Goal: Task Accomplishment & Management: Use online tool/utility

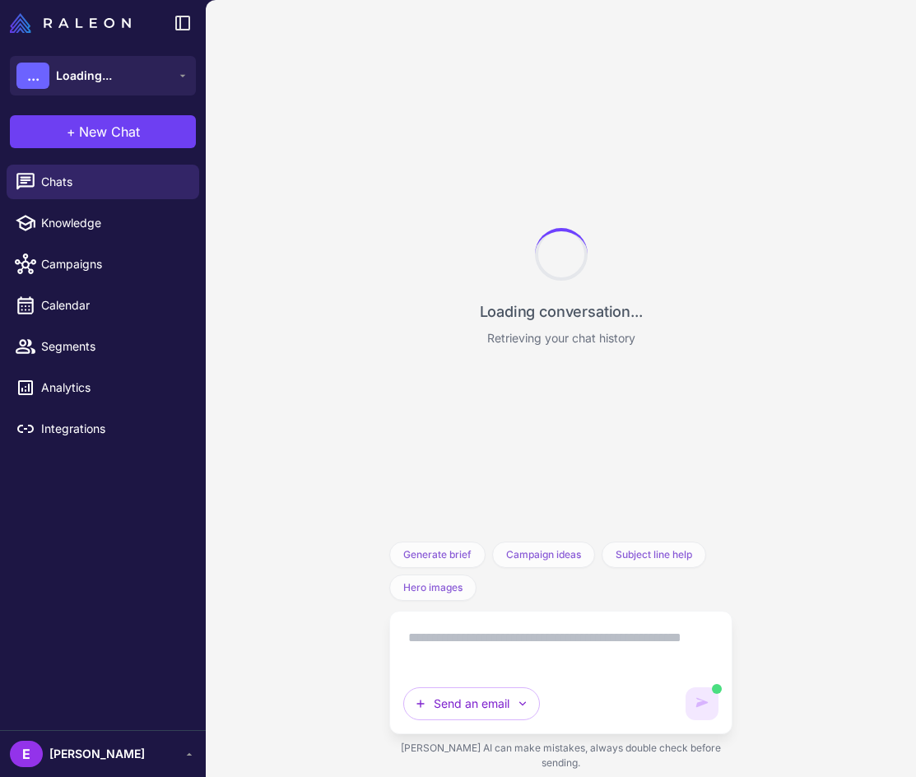
scroll to position [9435, 0]
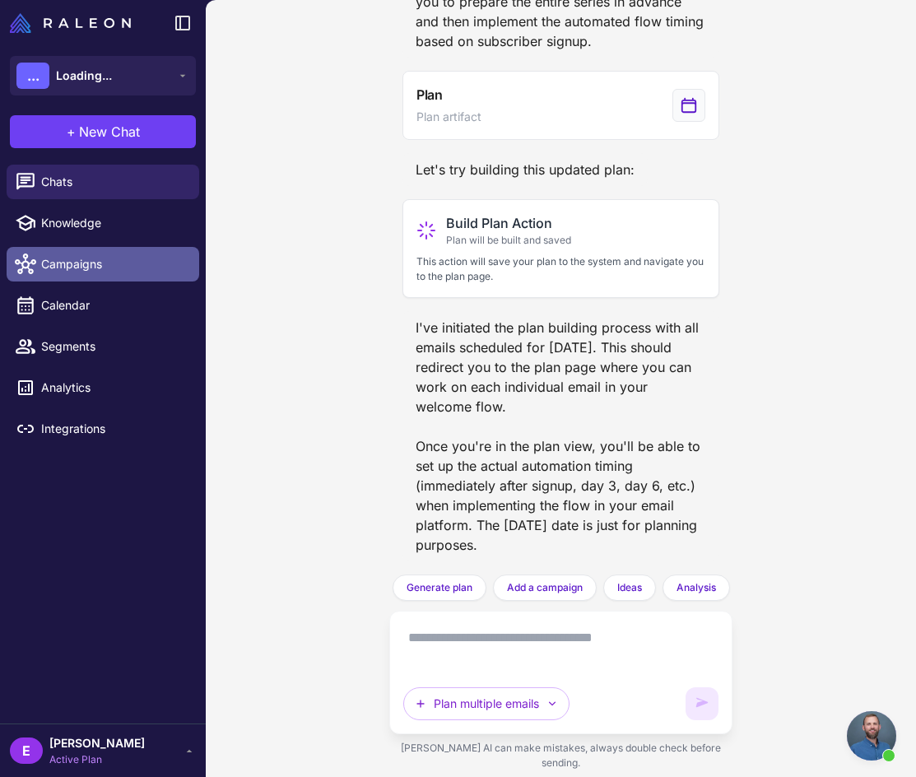
click at [87, 251] on ul "Chats Knowledge Campaigns Calendar Segments Analytics Integrations" at bounding box center [103, 305] width 206 height 295
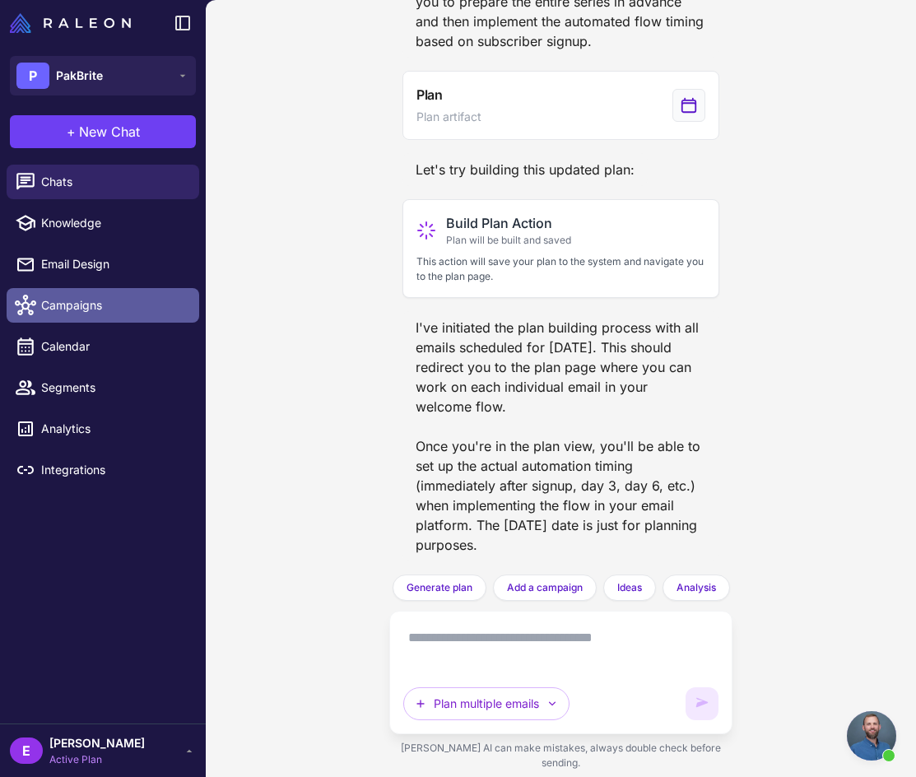
click at [87, 304] on span "Campaigns" at bounding box center [113, 305] width 145 height 18
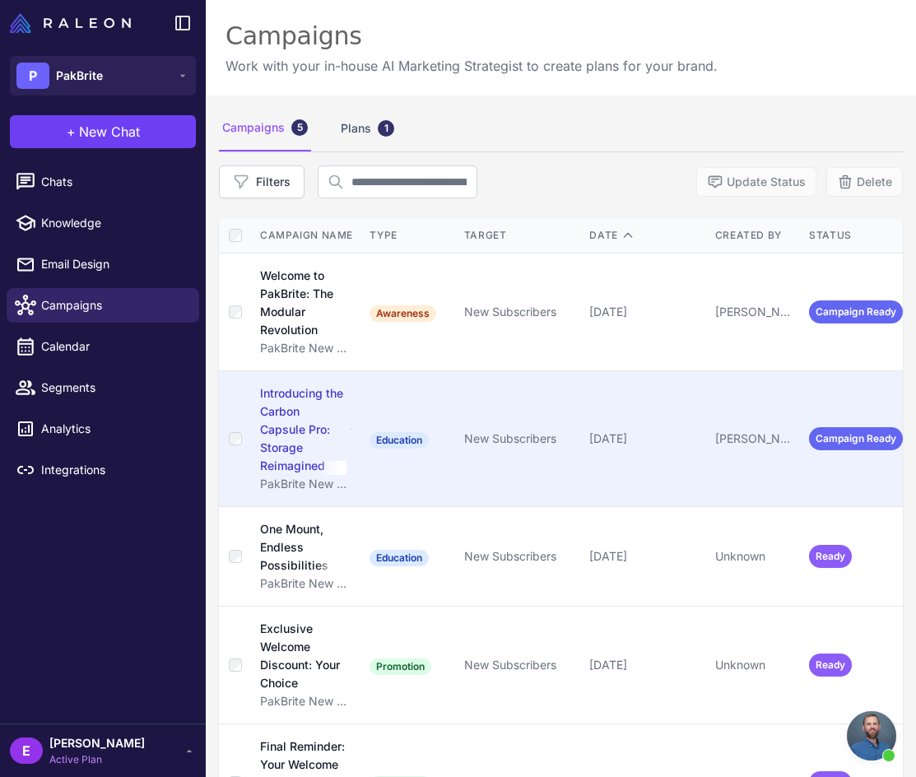
scroll to position [95, 0]
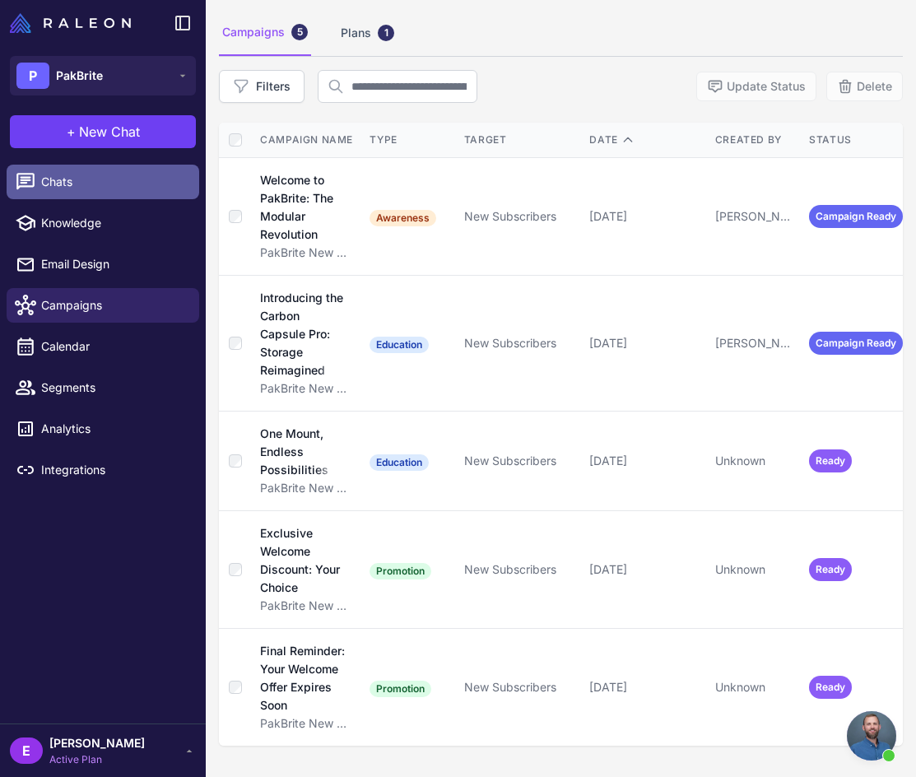
click at [105, 195] on link "Chats" at bounding box center [103, 182] width 193 height 35
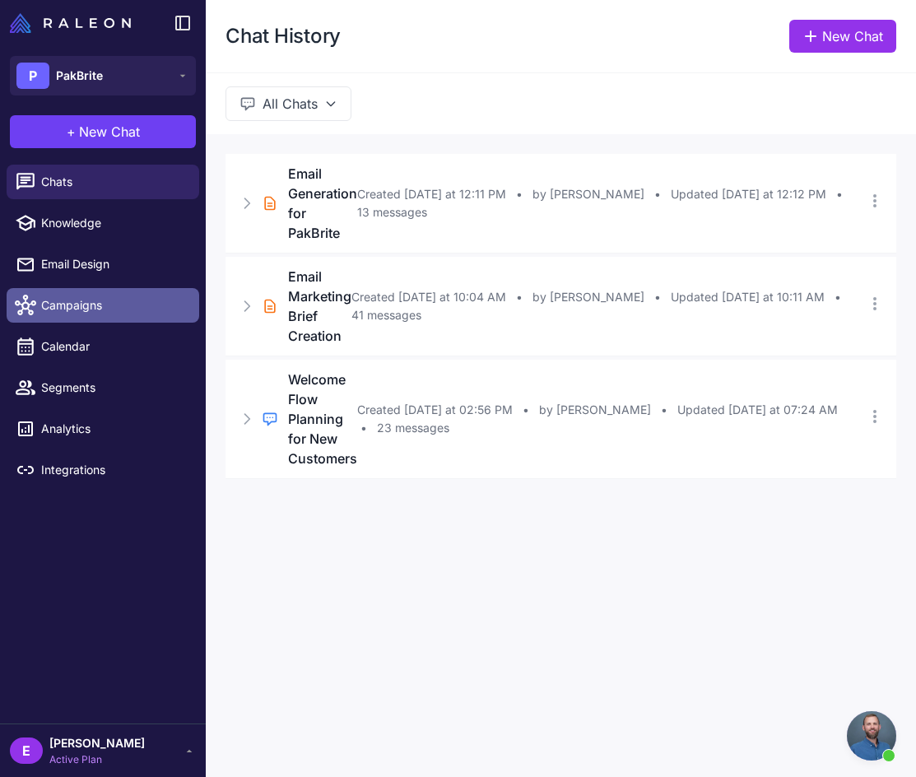
click at [102, 310] on span "Campaigns" at bounding box center [113, 305] width 145 height 18
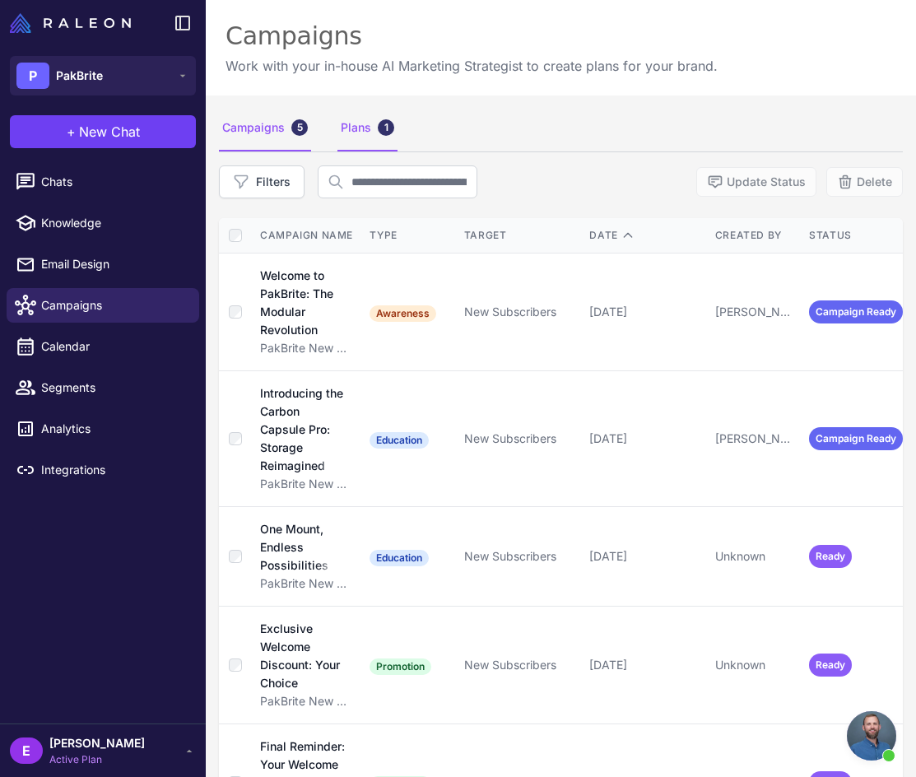
click at [360, 121] on div "Plans 1" at bounding box center [367, 128] width 60 height 46
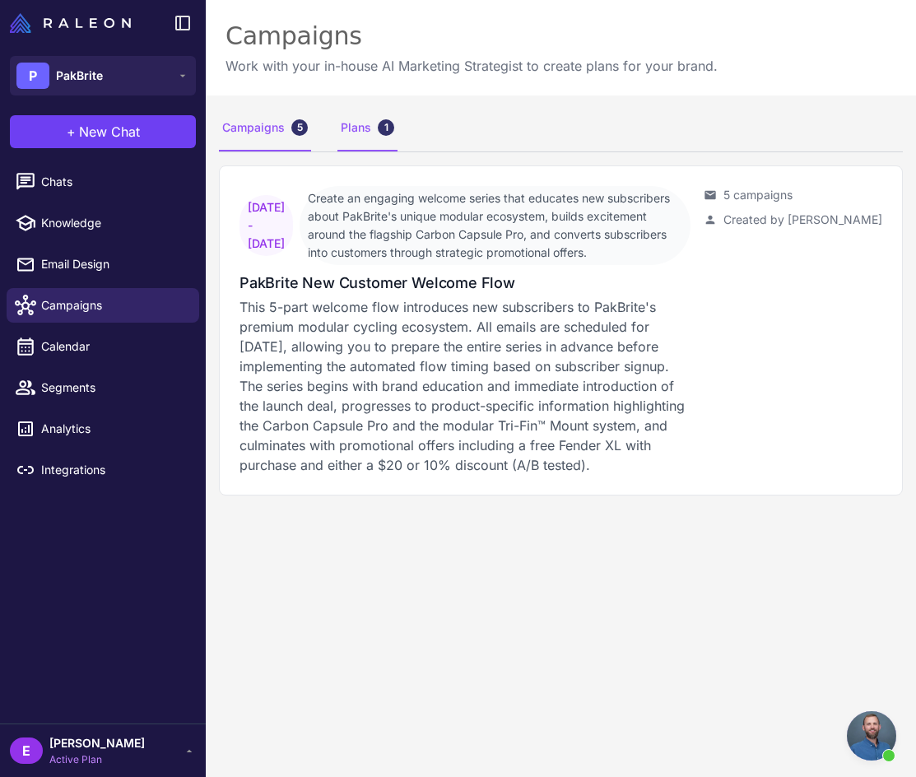
click at [272, 131] on div "Campaigns 5" at bounding box center [265, 128] width 92 height 46
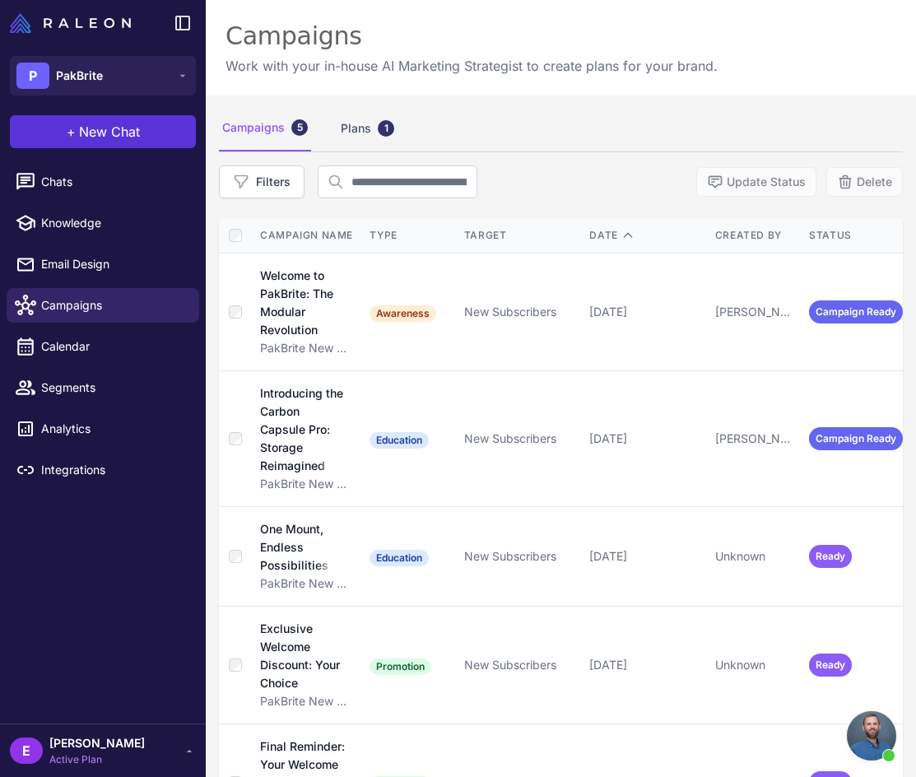
click at [103, 136] on span "New Chat" at bounding box center [109, 132] width 61 height 20
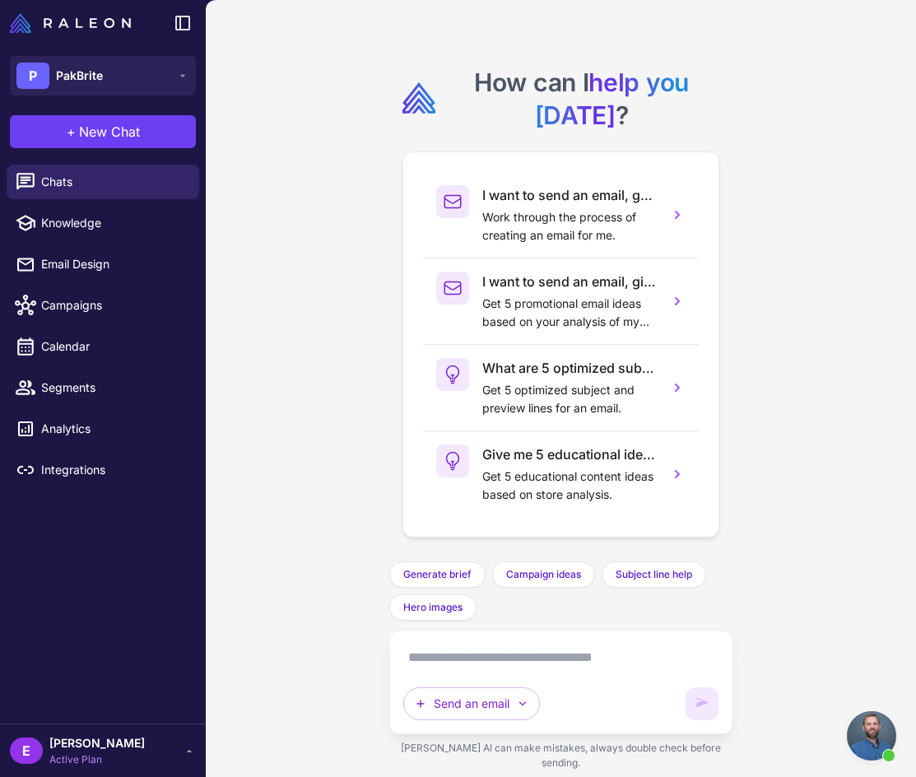
click at [451, 671] on textarea at bounding box center [560, 658] width 315 height 26
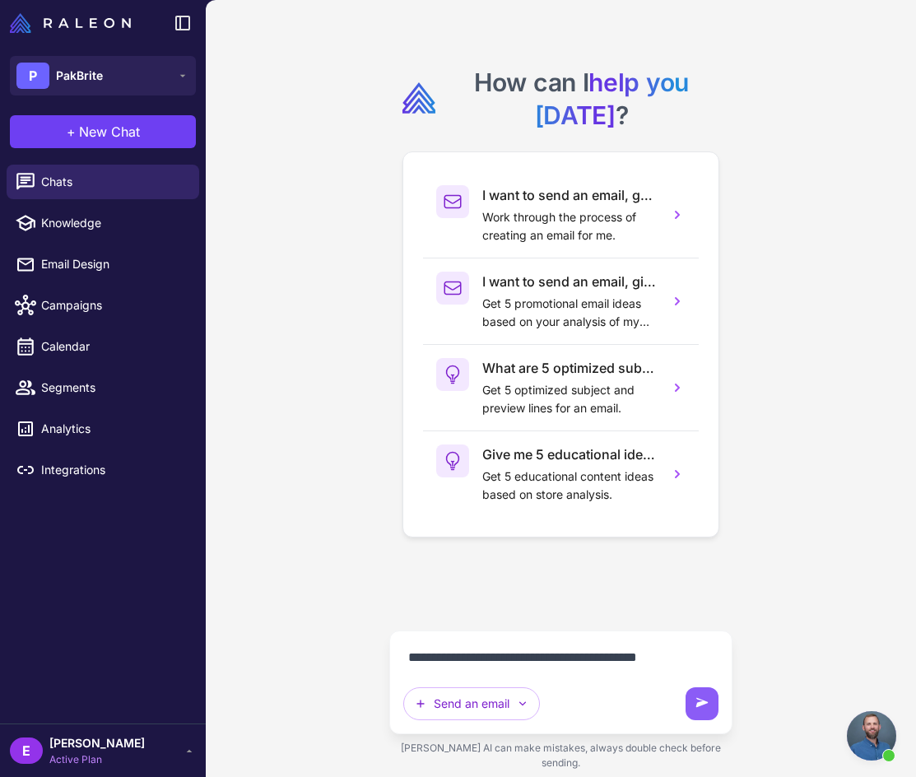
type textarea "**********"
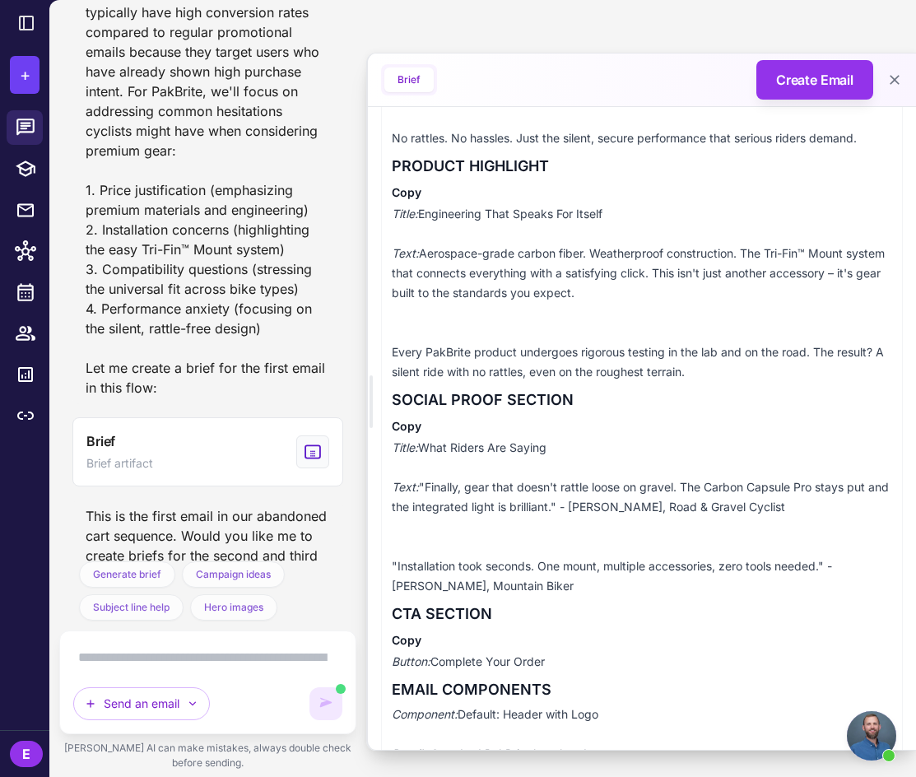
scroll to position [547, 0]
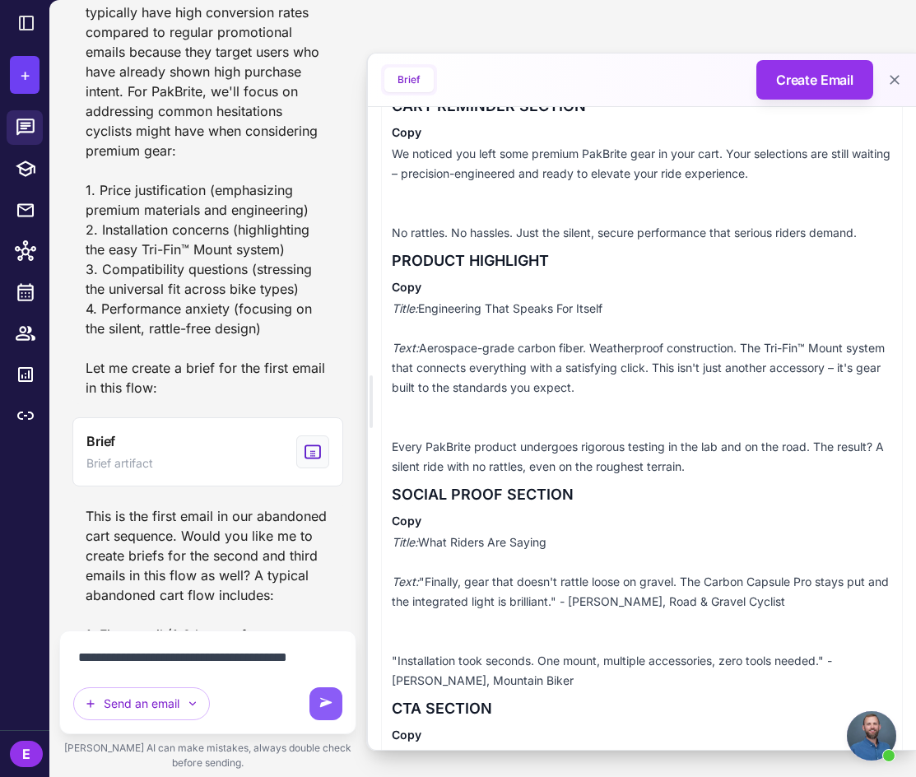
type textarea "**********"
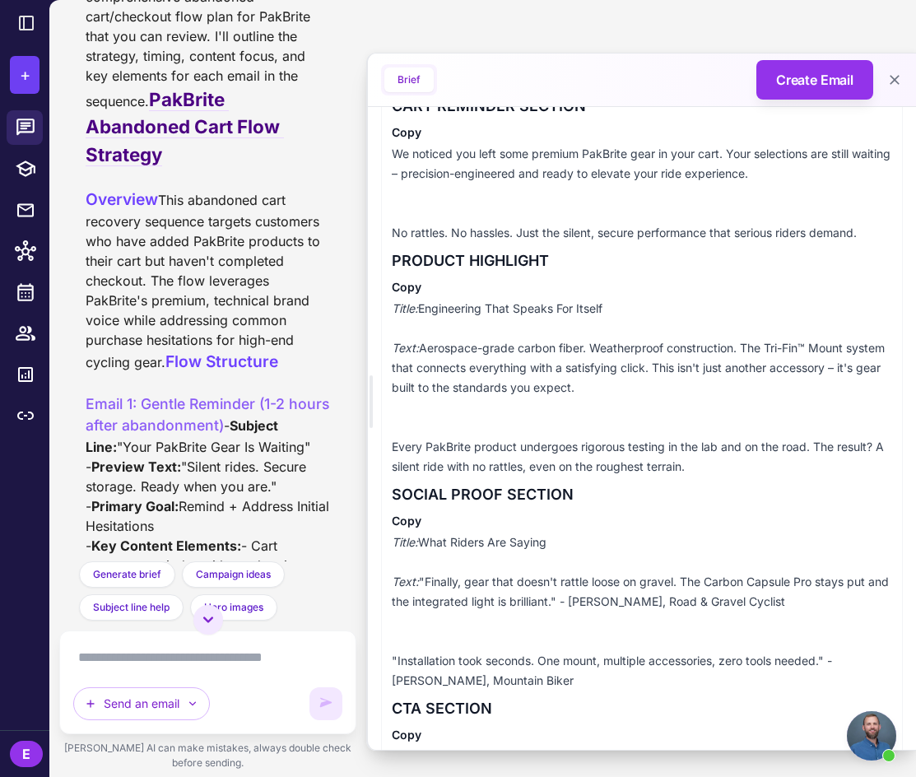
scroll to position [1383, 0]
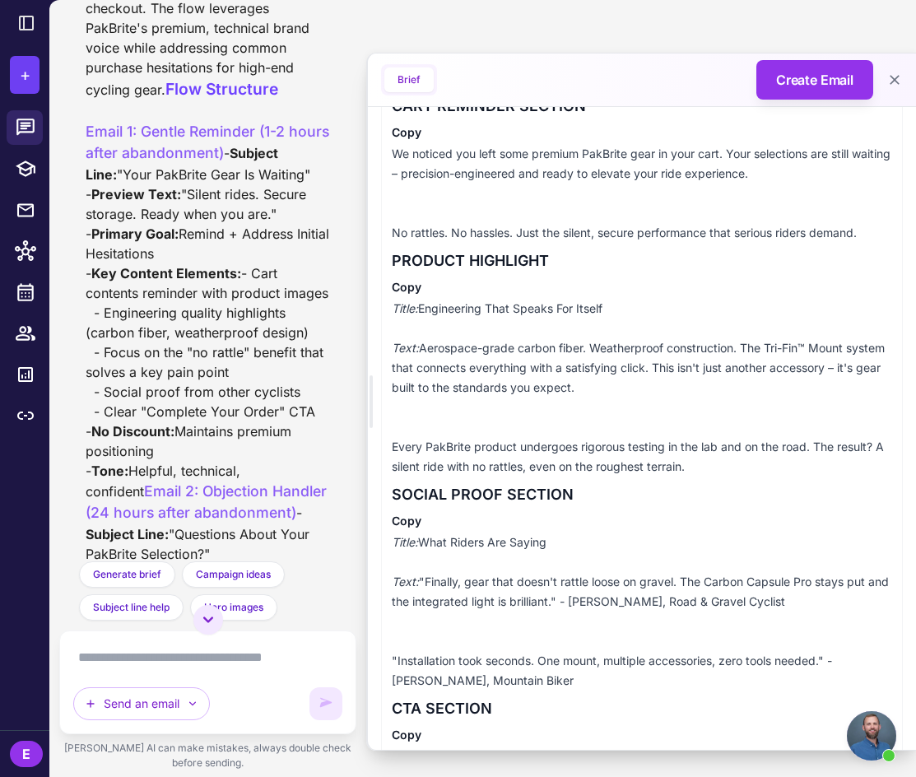
scroll to position [1646, 0]
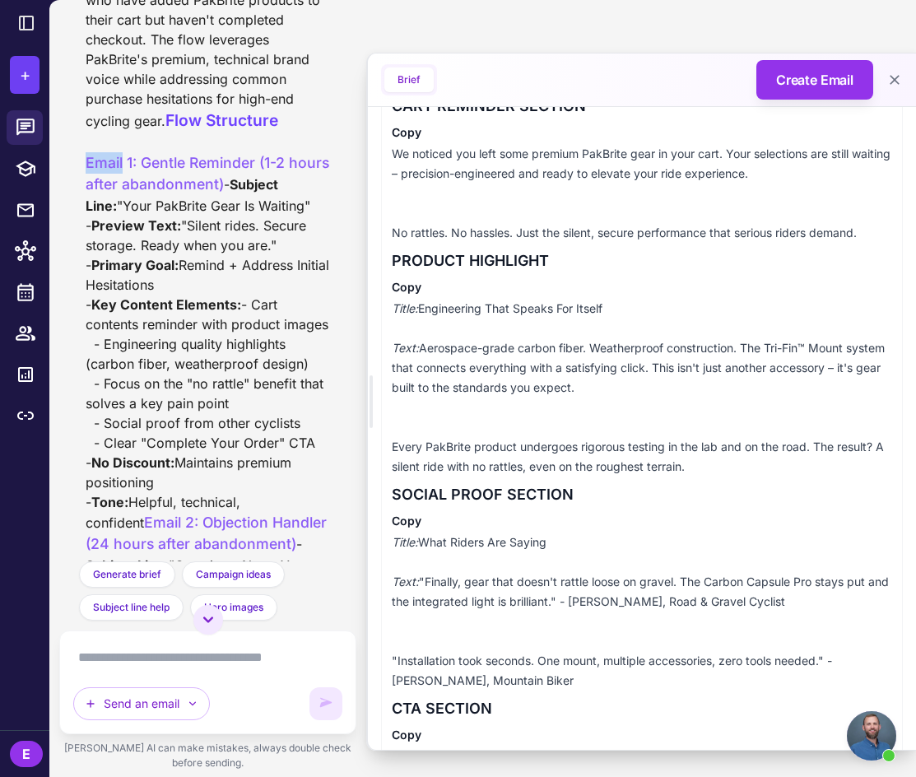
drag, startPoint x: 81, startPoint y: 232, endPoint x: 122, endPoint y: 233, distance: 40.3
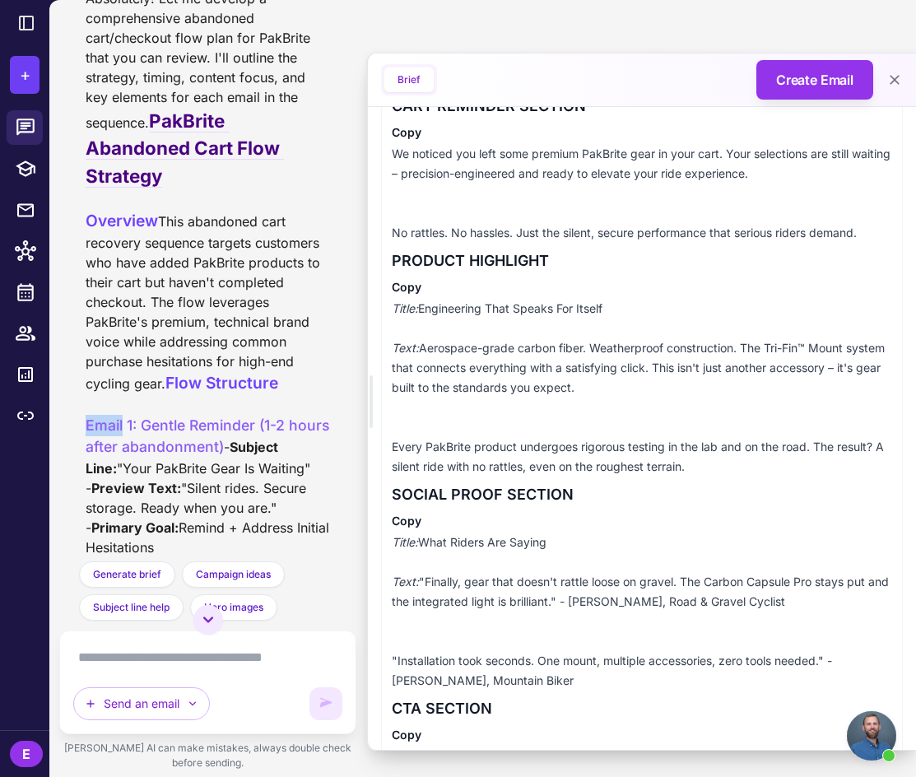
scroll to position [641, 0]
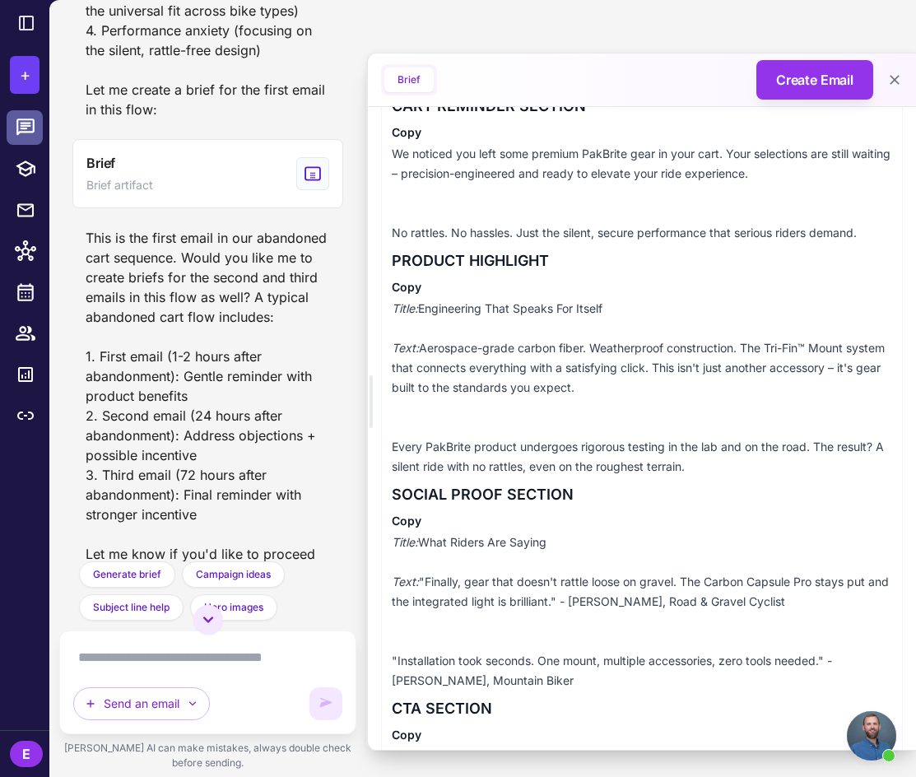
click at [33, 123] on icon at bounding box center [25, 127] width 18 height 16
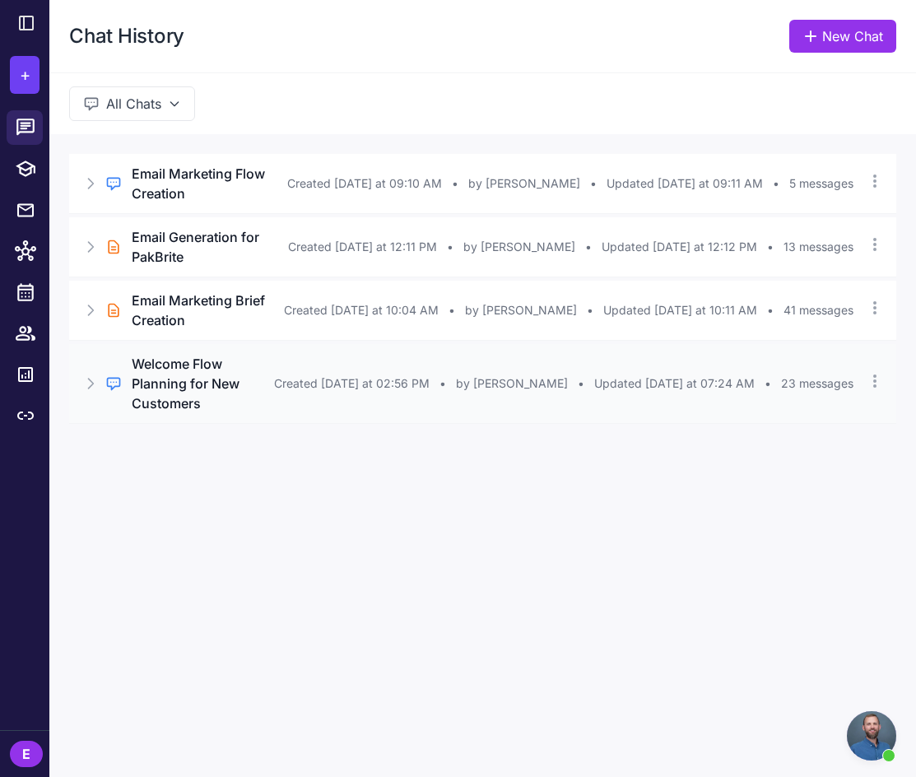
click at [234, 354] on h3 "Welcome Flow Planning for New Customers" at bounding box center [203, 383] width 142 height 59
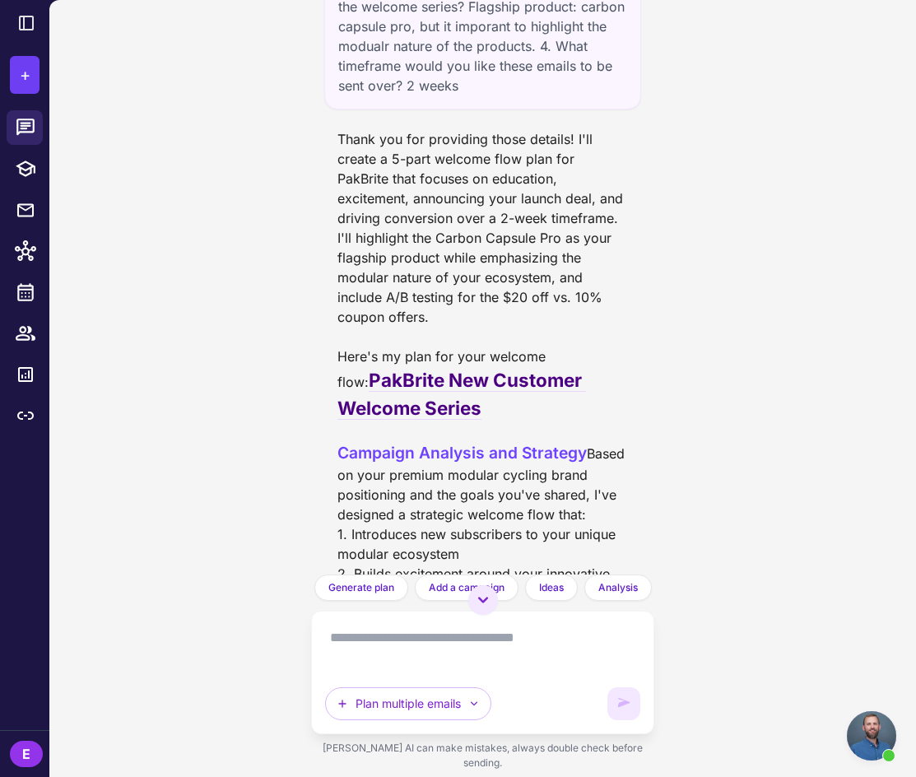
scroll to position [1608, 0]
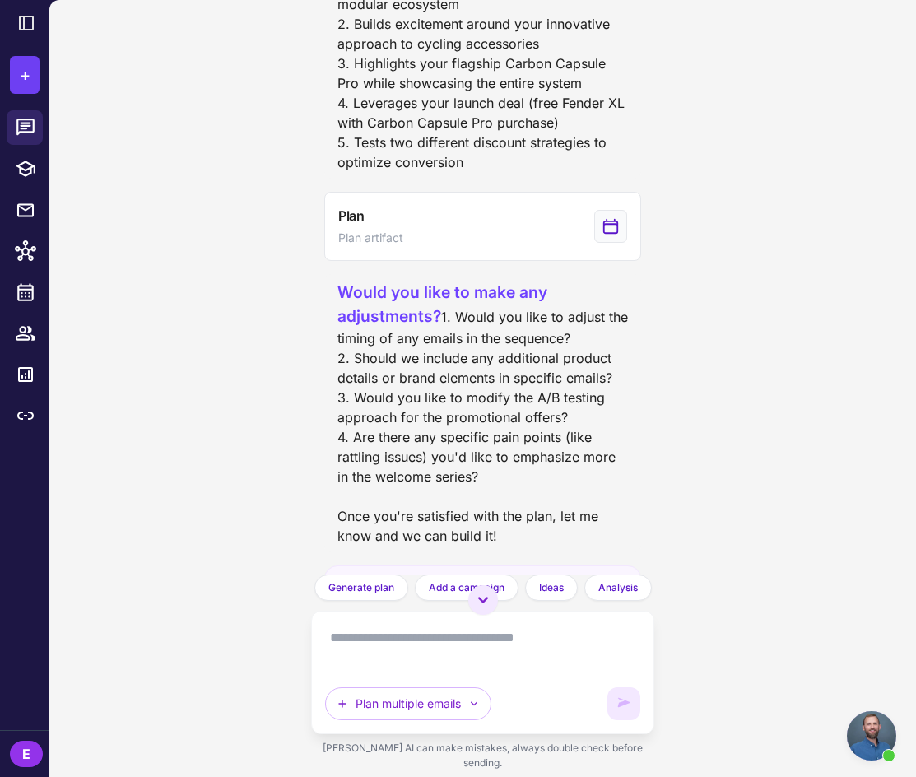
click at [372, 649] on textarea at bounding box center [482, 648] width 315 height 46
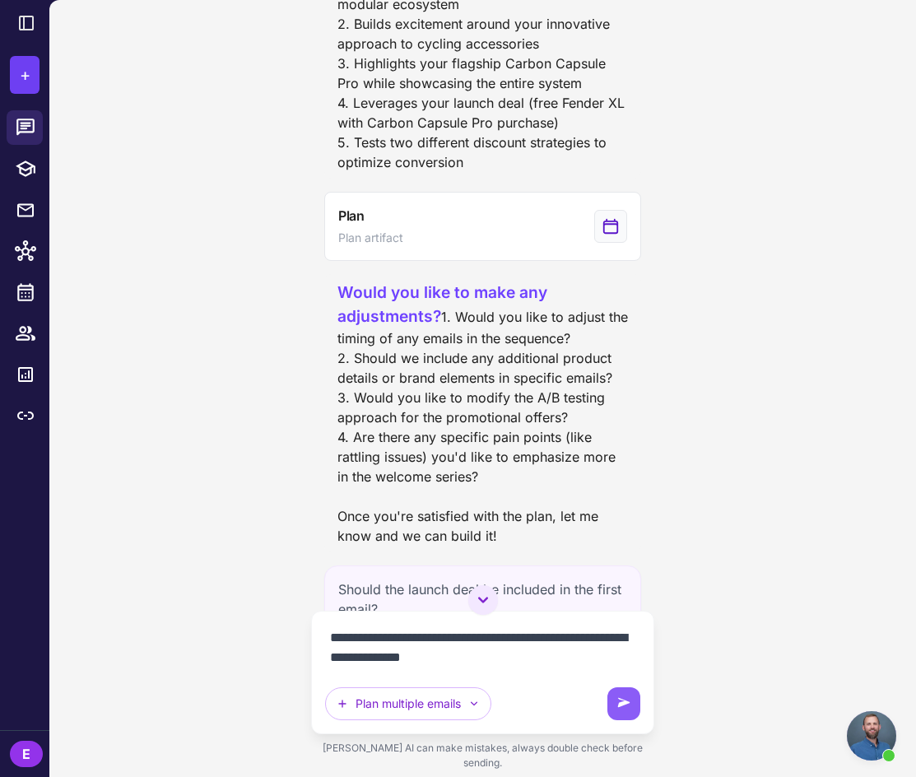
type textarea "**********"
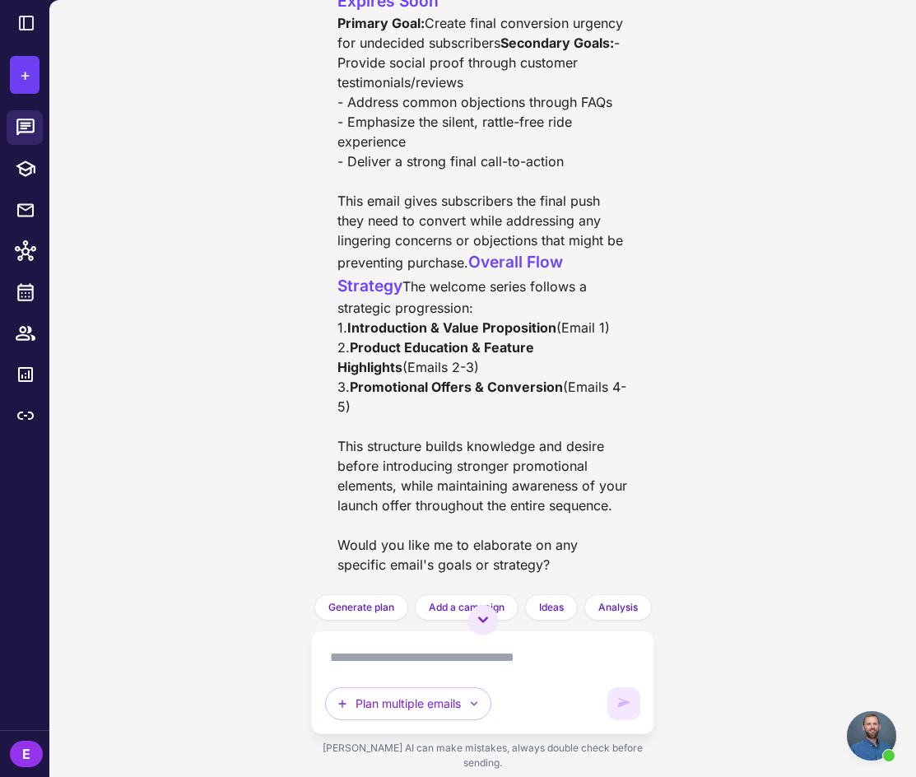
scroll to position [11913, 0]
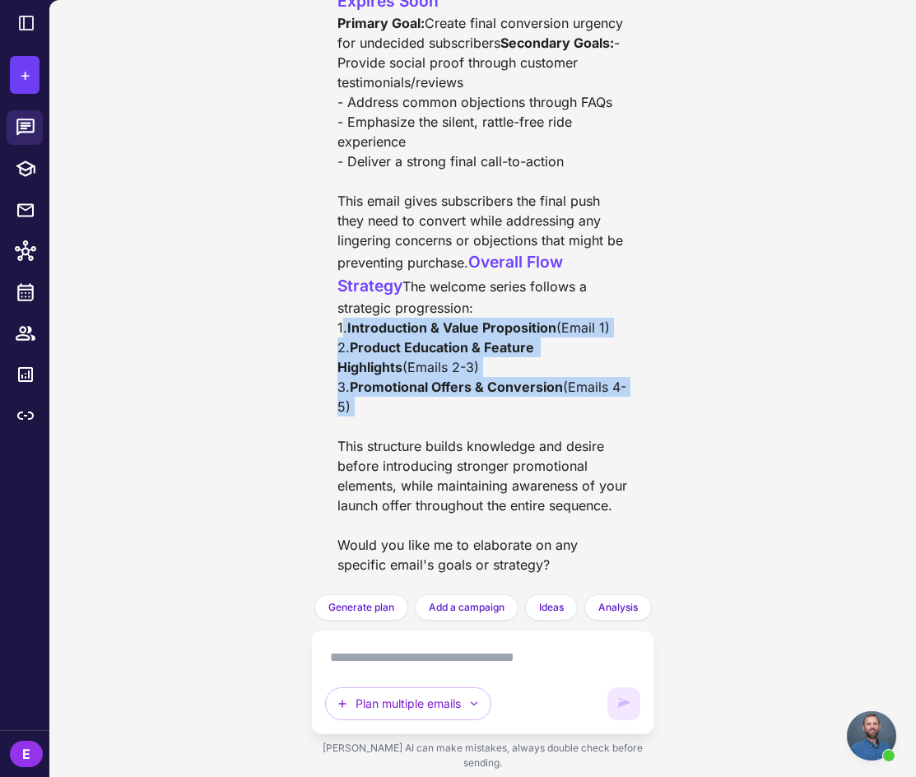
drag, startPoint x: 330, startPoint y: 319, endPoint x: 508, endPoint y: 398, distance: 194.9
copy div "1. Introduction & Value Proposition (Email 1) 2. Product Education & Feature Hi…"
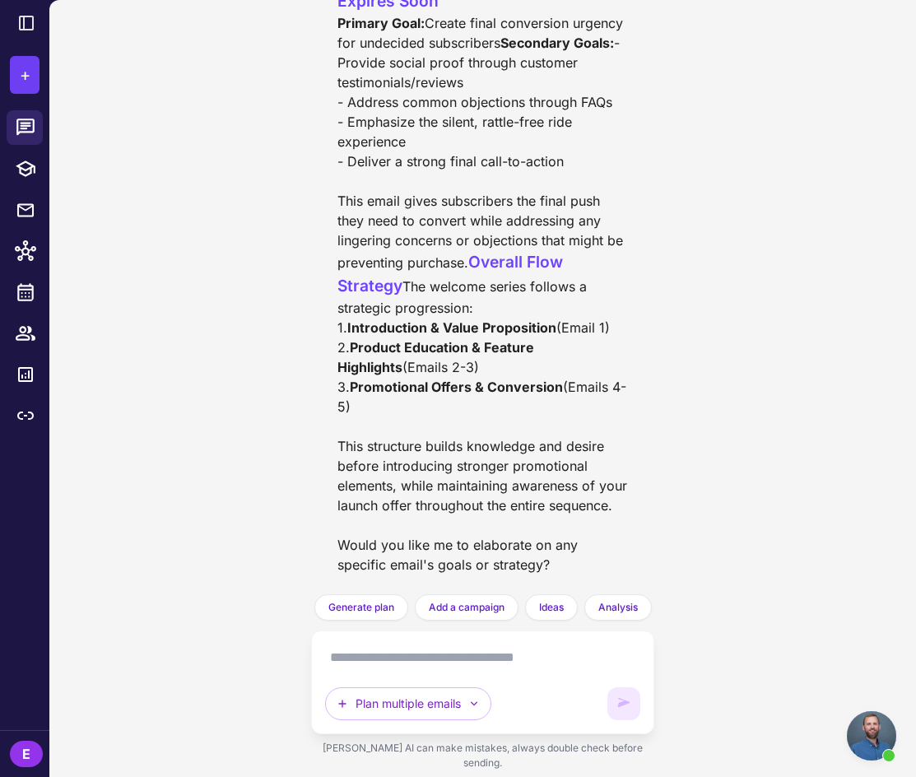
drag, startPoint x: 345, startPoint y: 319, endPoint x: 633, endPoint y: 328, distance: 288.3
copy div "Introduction & Value Proposition (Email 1)"
click at [378, 346] on strong "Product Education & Feature Highlights" at bounding box center [437, 357] width 200 height 36
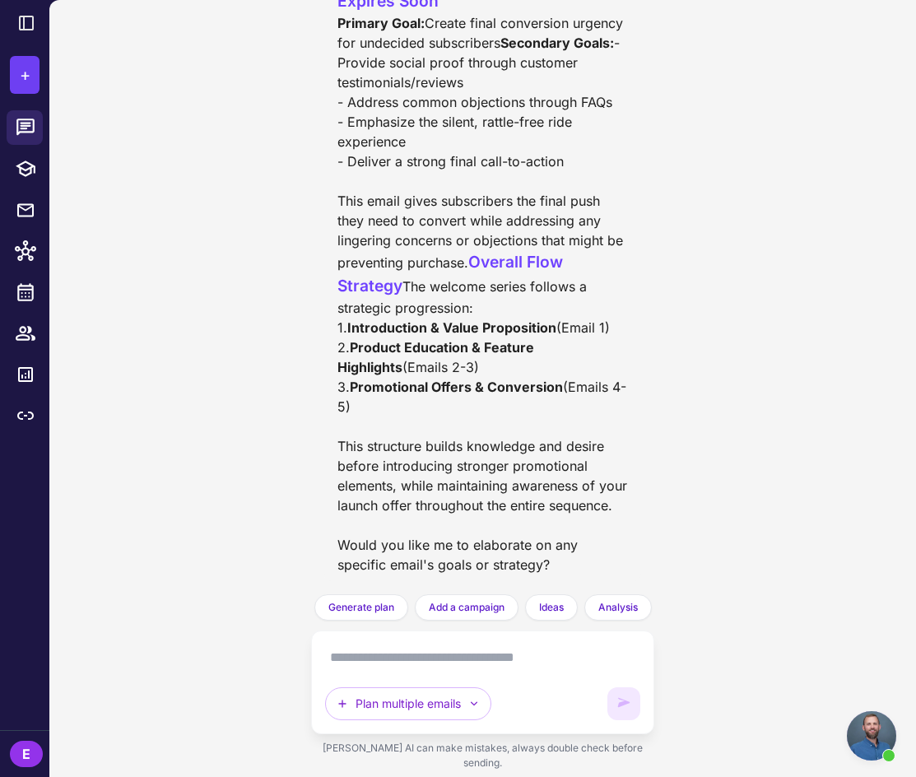
click at [356, 345] on strong "Product Education & Feature Highlights" at bounding box center [437, 357] width 200 height 36
drag, startPoint x: 352, startPoint y: 344, endPoint x: 435, endPoint y: 359, distance: 83.6
copy div "Product Education & Feature Highlights (Emails 2-3)"
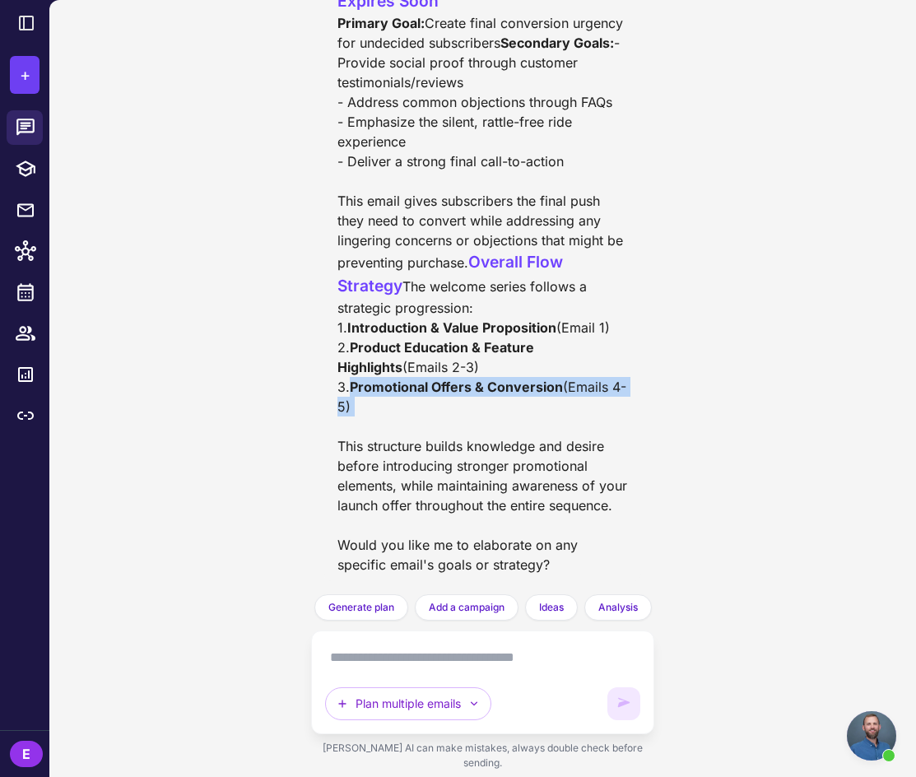
drag, startPoint x: 354, startPoint y: 381, endPoint x: 392, endPoint y: 403, distance: 43.5
copy div "Promotional Offers & Conversion (Emails 4-5)"
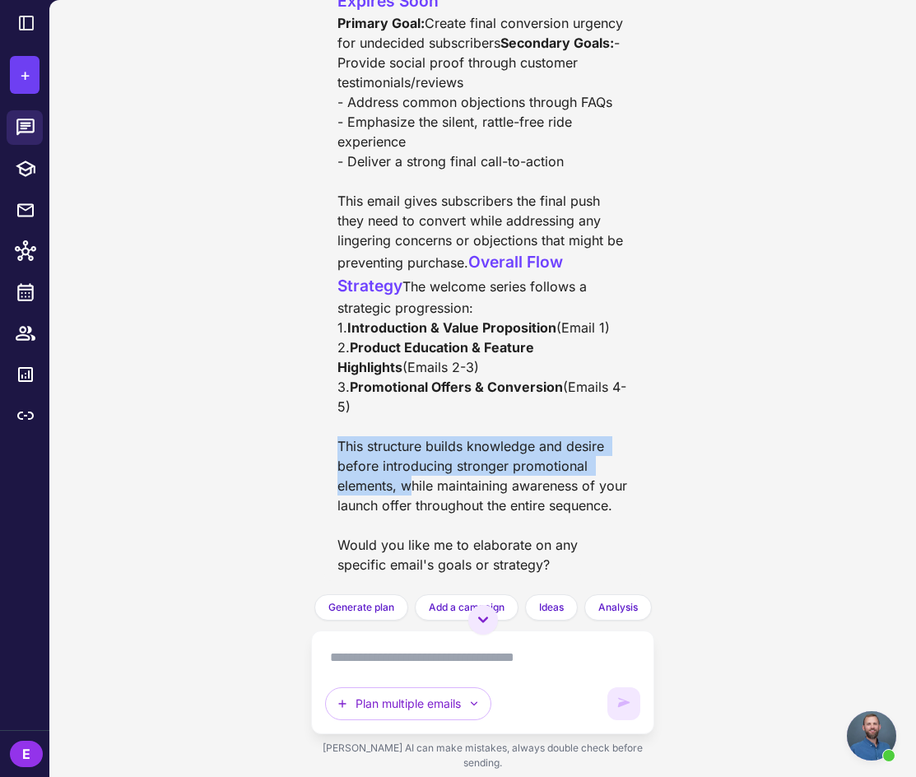
drag, startPoint x: 338, startPoint y: 479, endPoint x: 401, endPoint y: 521, distance: 75.3
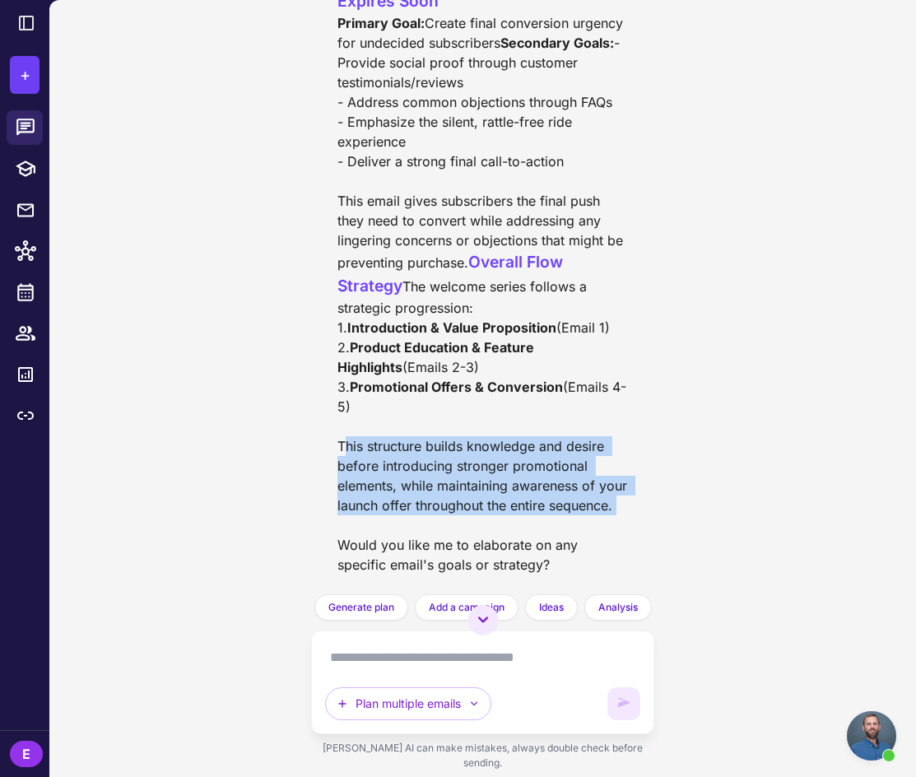
drag, startPoint x: 343, startPoint y: 491, endPoint x: 415, endPoint y: 575, distance: 111.0
copy div "This structure builds knowledge and desire before introducing stronger promotio…"
click at [26, 136] on icon at bounding box center [25, 127] width 21 height 21
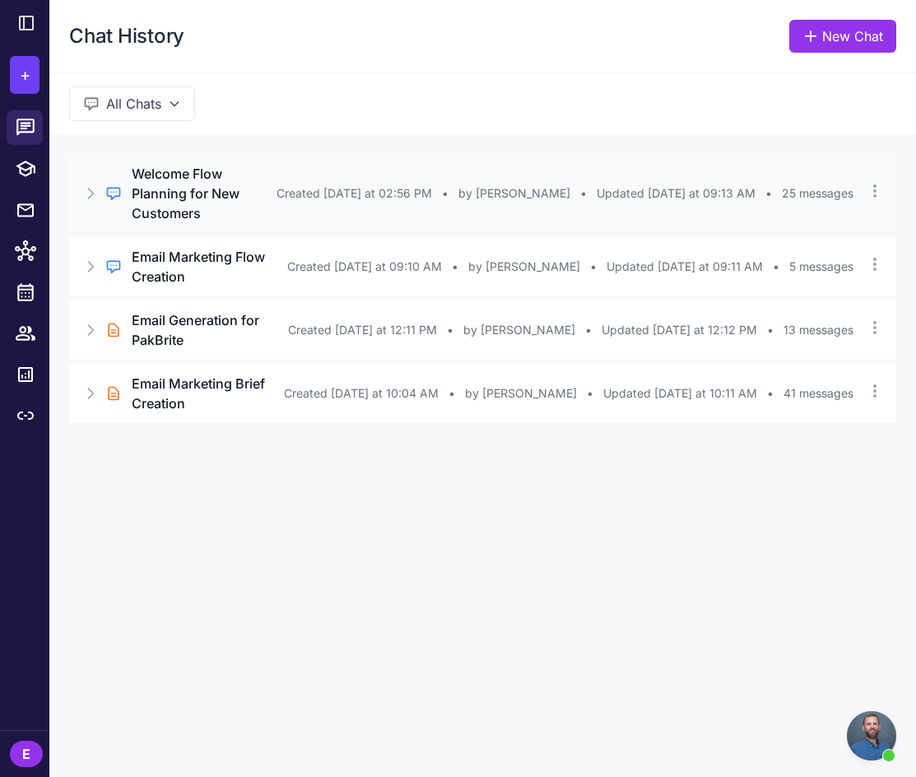
click at [324, 190] on span "Created [DATE] at 02:56 PM" at bounding box center [355, 193] width 156 height 18
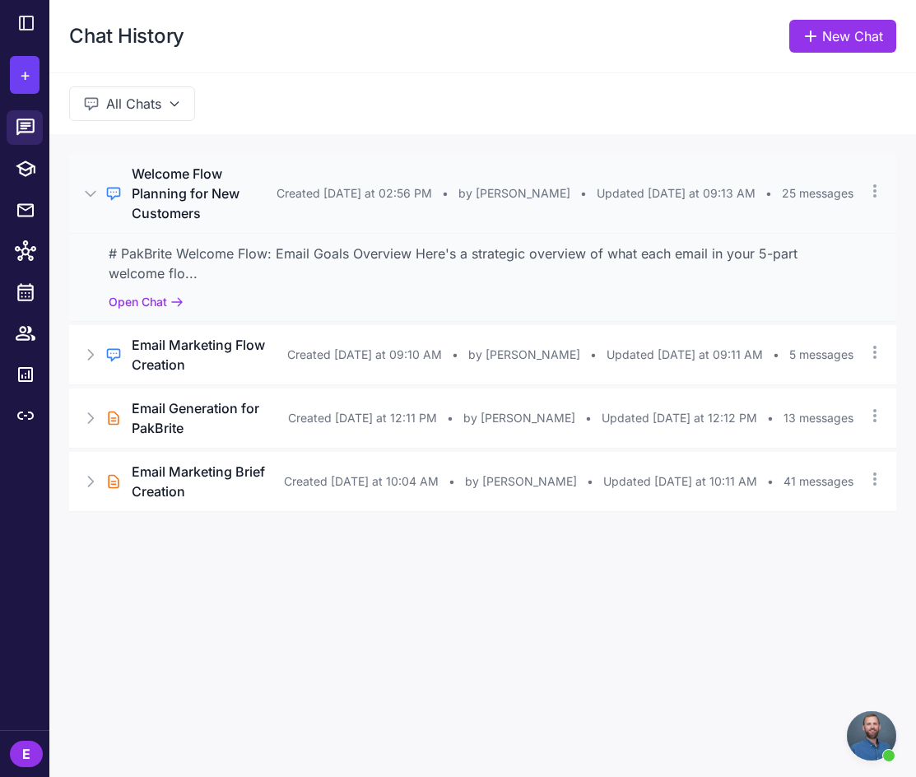
click at [266, 189] on h3 "Welcome Flow Planning for New Customers" at bounding box center [204, 193] width 145 height 59
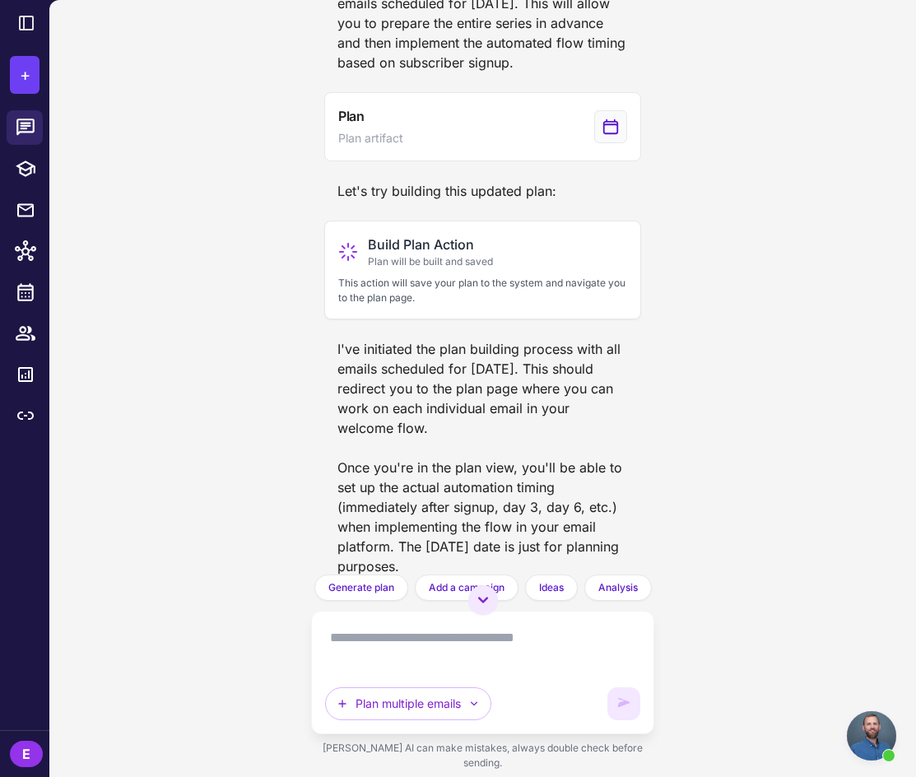
scroll to position [8880, 0]
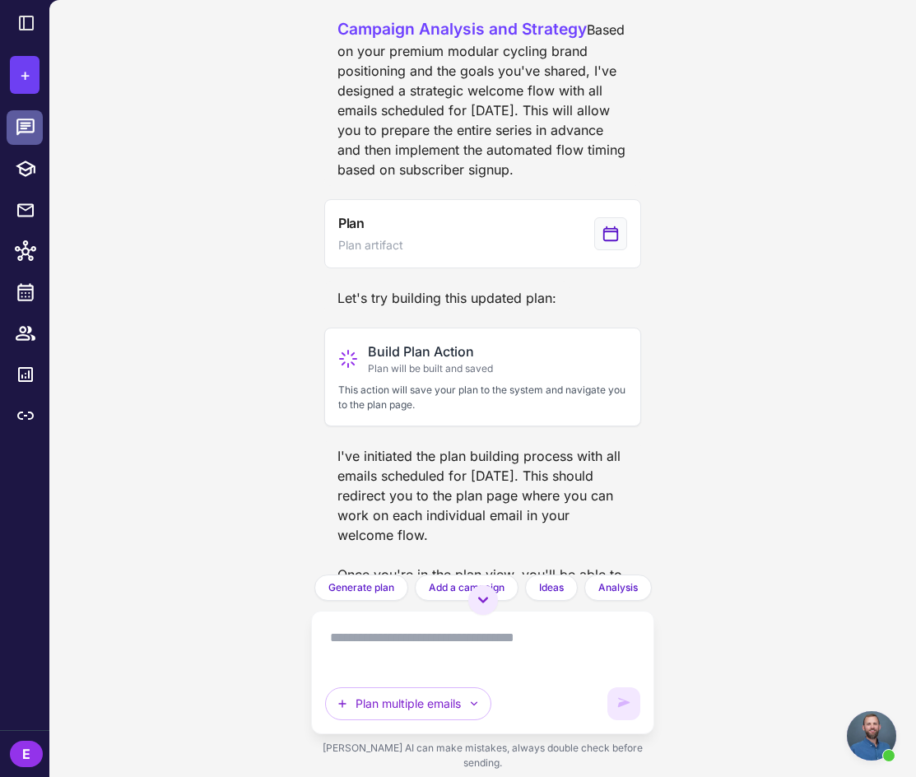
click at [24, 119] on icon at bounding box center [25, 127] width 18 height 16
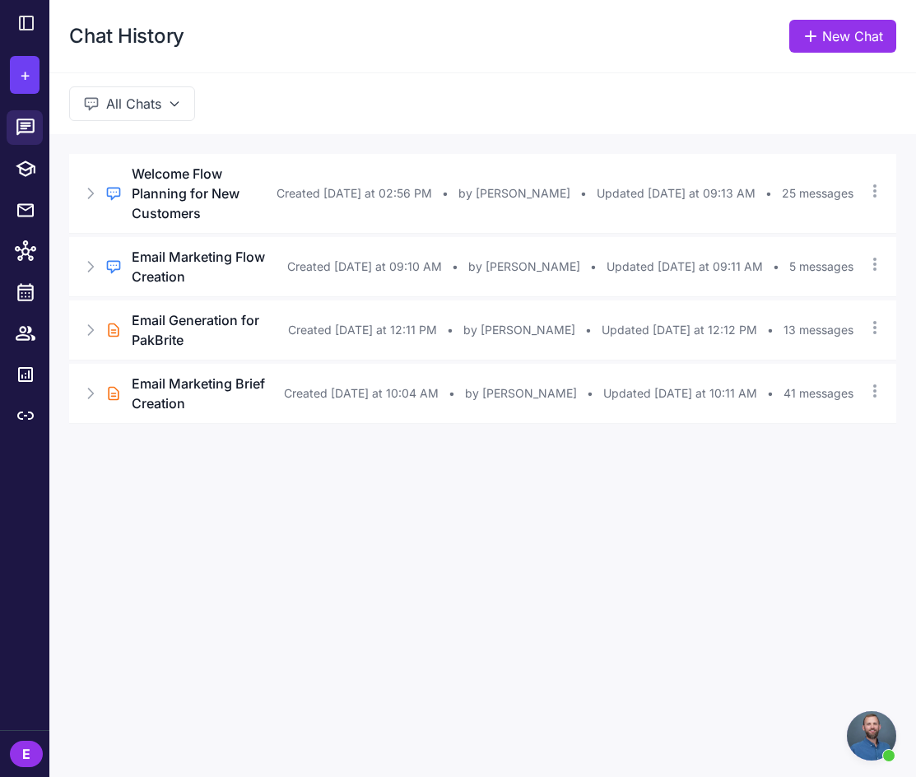
click at [171, 110] on button "All Chats" at bounding box center [132, 103] width 126 height 35
click at [237, 247] on h3 "Email Marketing Flow Creation" at bounding box center [210, 267] width 156 height 40
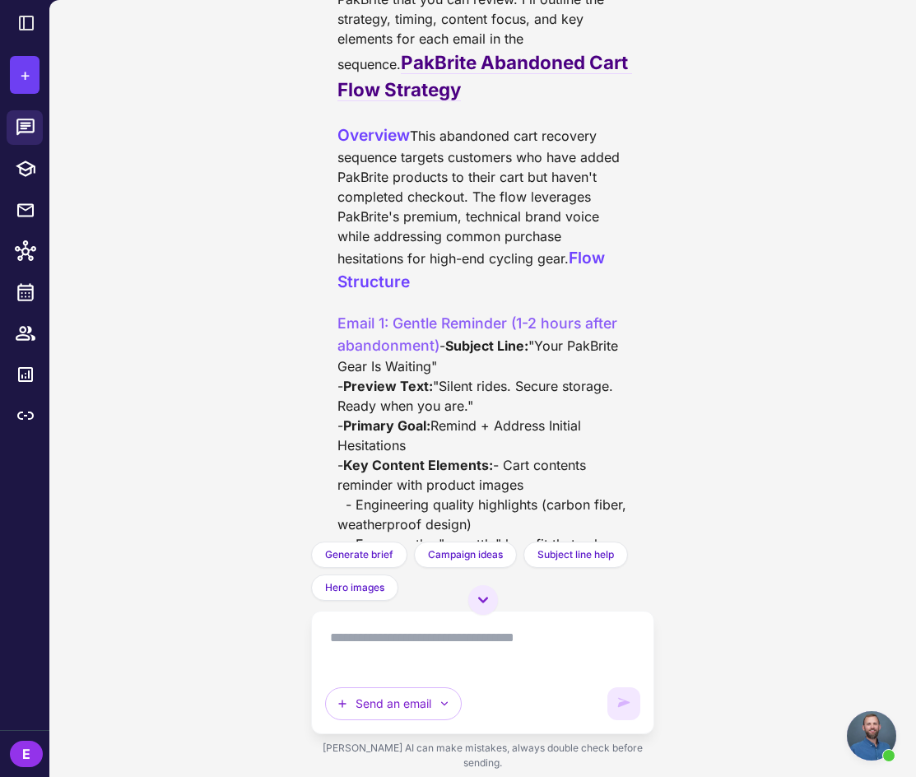
scroll to position [1333, 0]
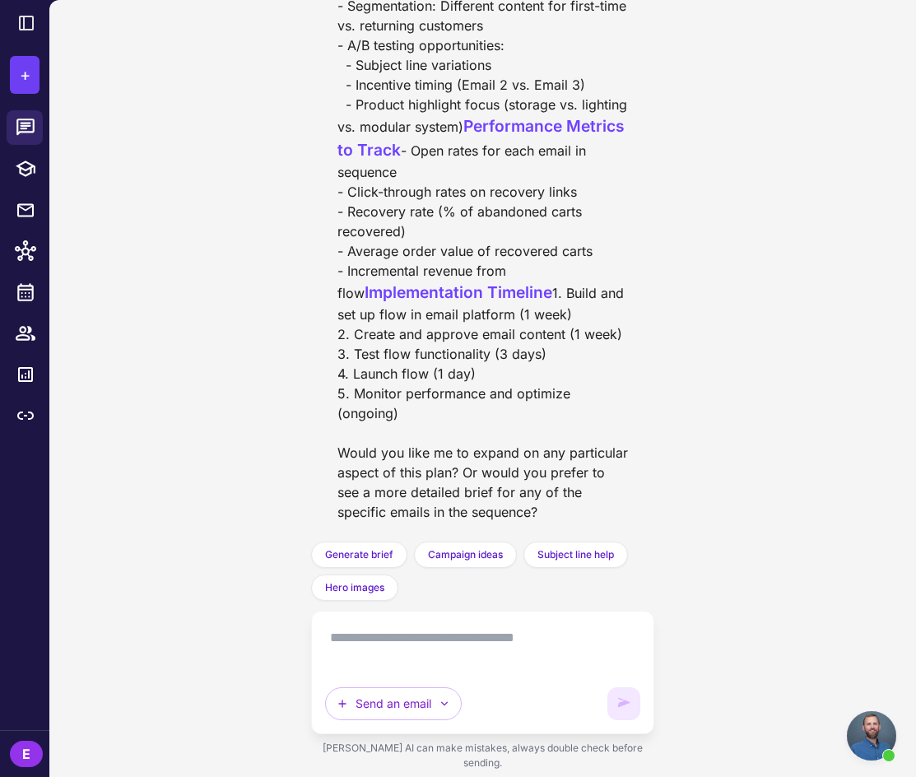
scroll to position [3563, 0]
click at [388, 668] on textarea at bounding box center [482, 648] width 315 height 46
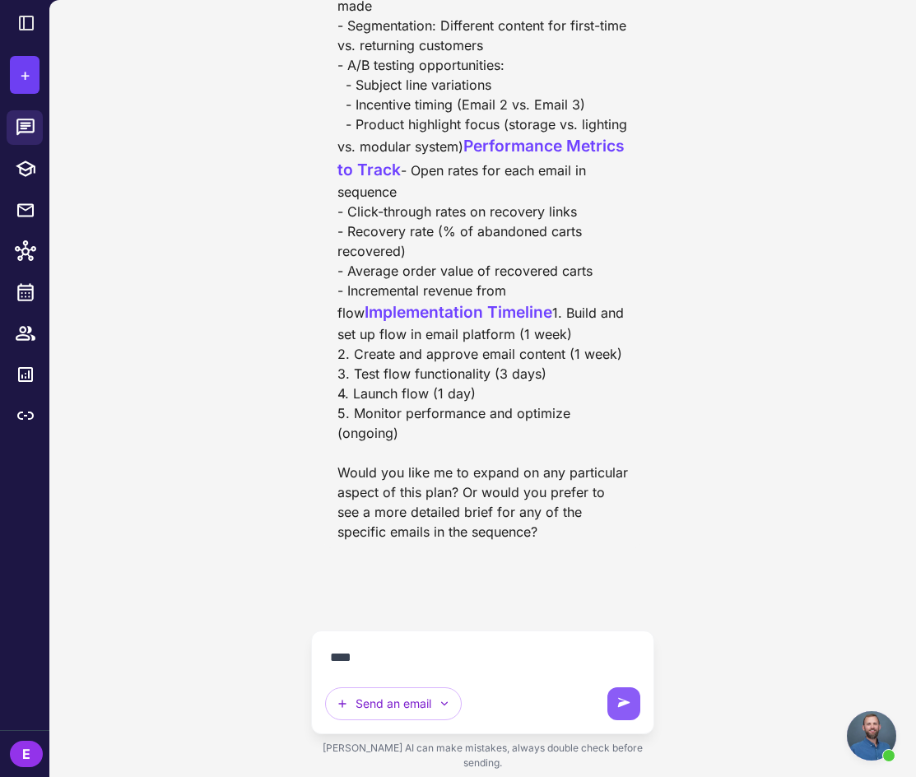
scroll to position [3474, 0]
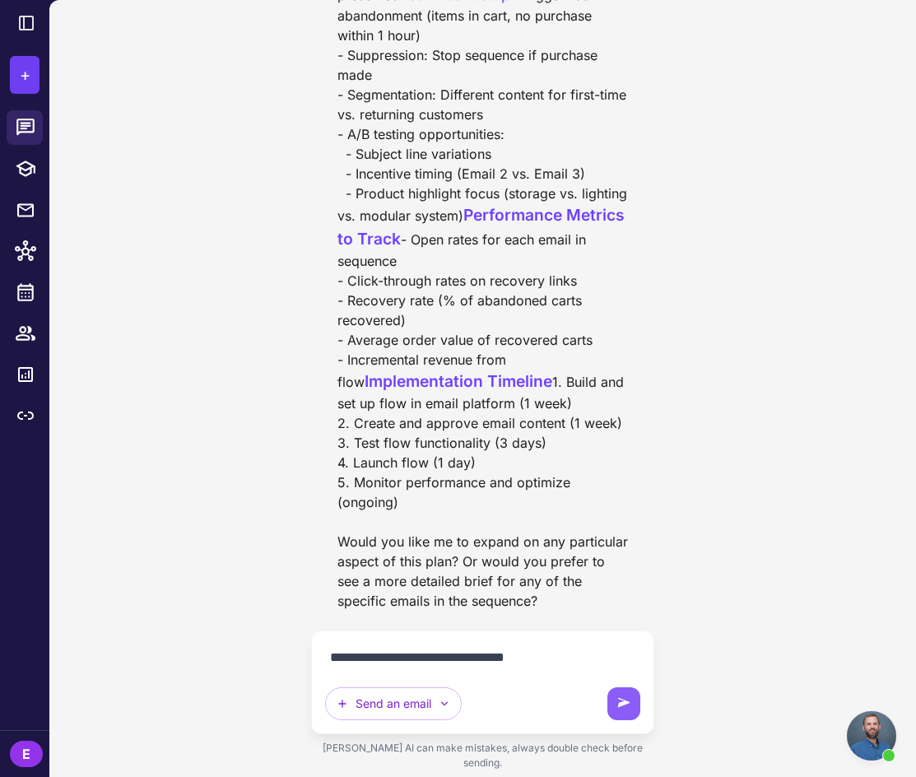
type textarea "**********"
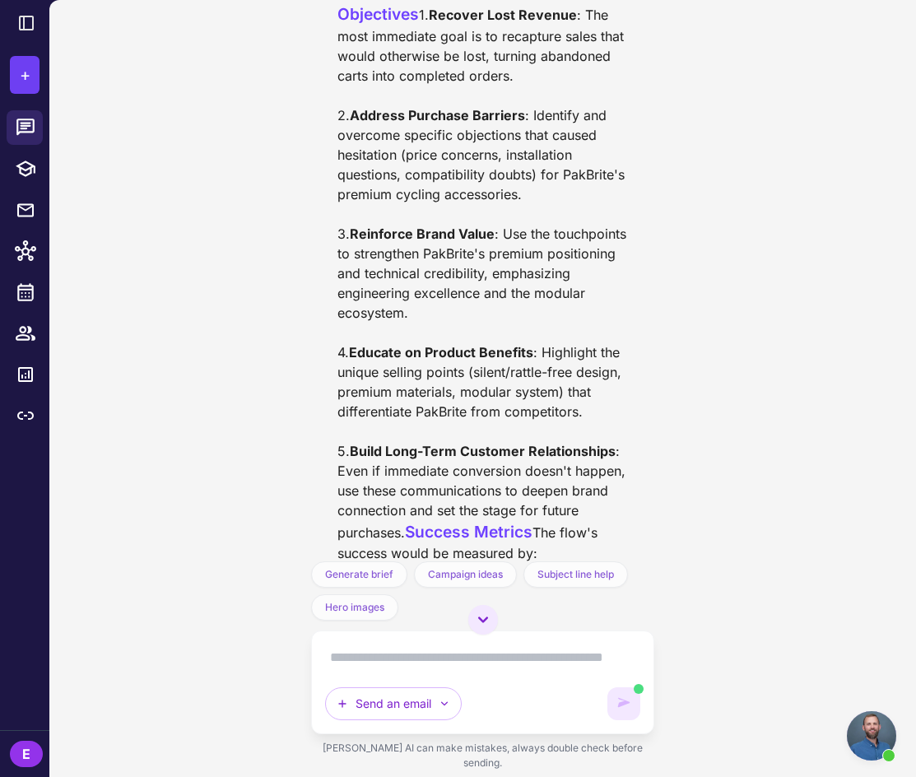
scroll to position [4010, 0]
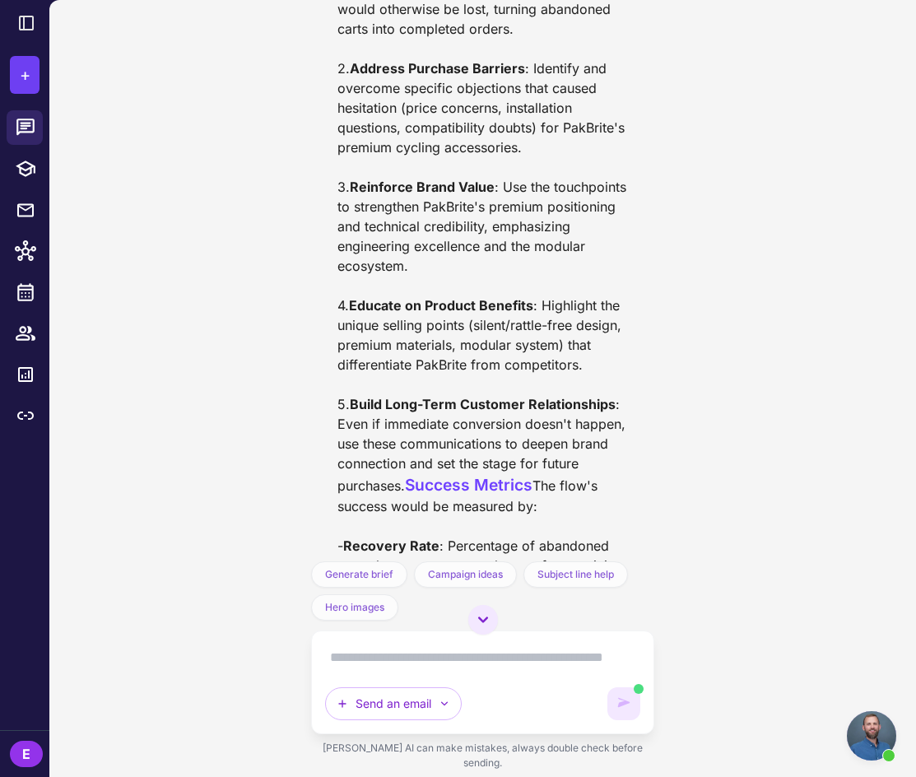
drag, startPoint x: 337, startPoint y: 260, endPoint x: 435, endPoint y: 350, distance: 132.8
click at [435, 350] on div "Overall Goal of the Abandoned Cart Flow The primary goal of PakBrite's abandone…" at bounding box center [482, 365] width 291 height 1134
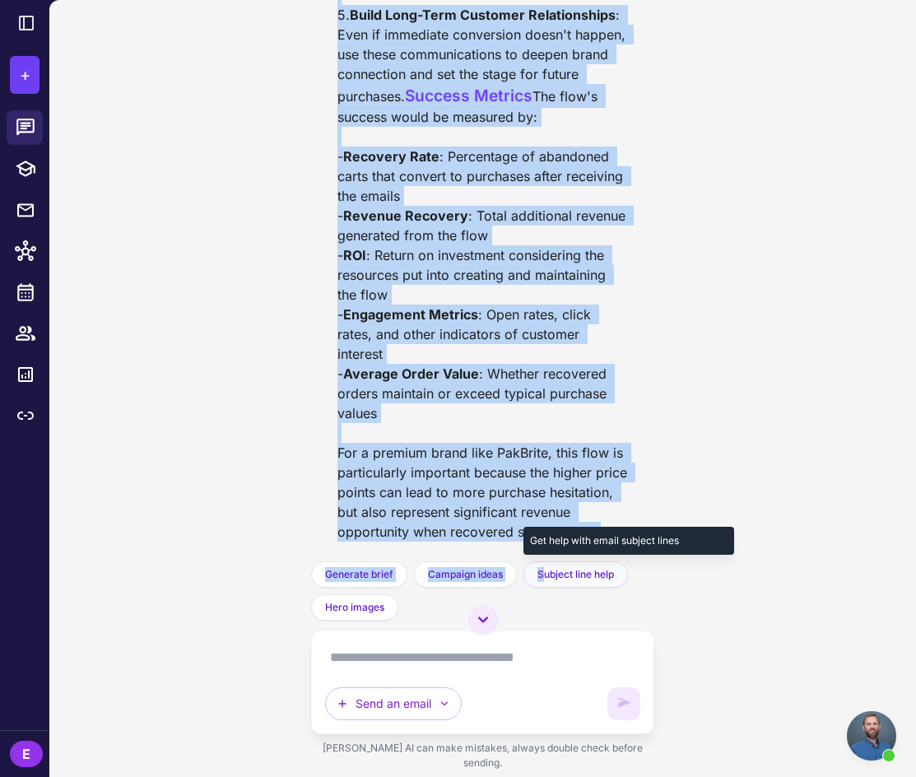
scroll to position [4937, 0]
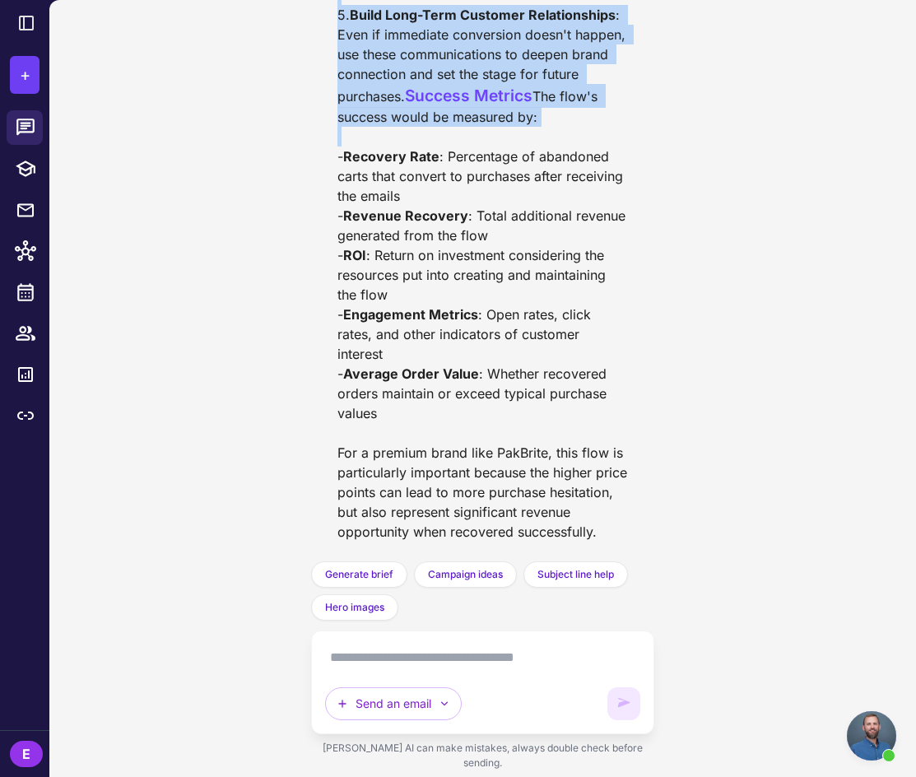
drag, startPoint x: 337, startPoint y: 128, endPoint x: 607, endPoint y: 110, distance: 269.8
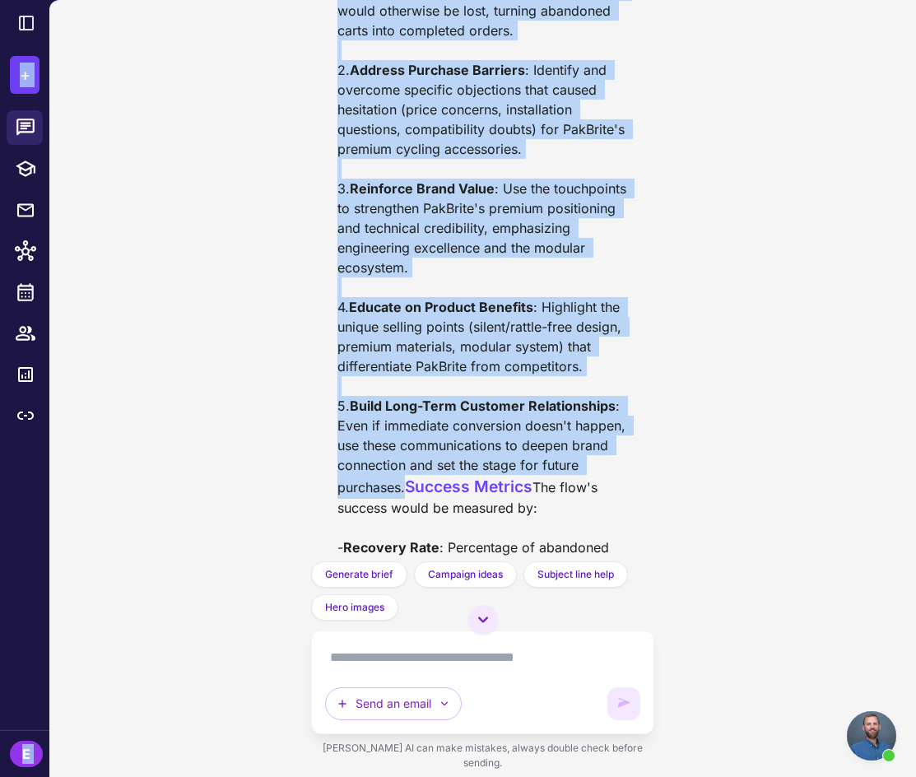
scroll to position [3902, 0]
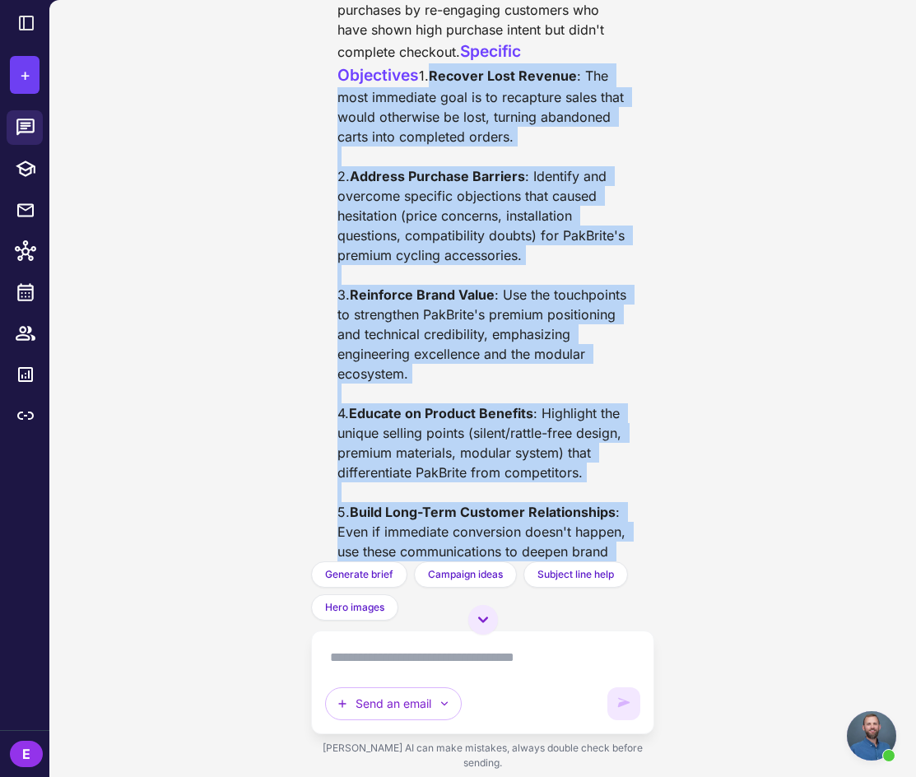
drag, startPoint x: 423, startPoint y: 324, endPoint x: 328, endPoint y: 545, distance: 241.1
click at [328, 545] on div "Overall Goal of the Abandoned Cart Flow The primary goal of PakBrite's abandone…" at bounding box center [482, 472] width 317 height 1147
copy div "1. Recover Lost Revenue : The most immediate goal is to recapture sales that wo…"
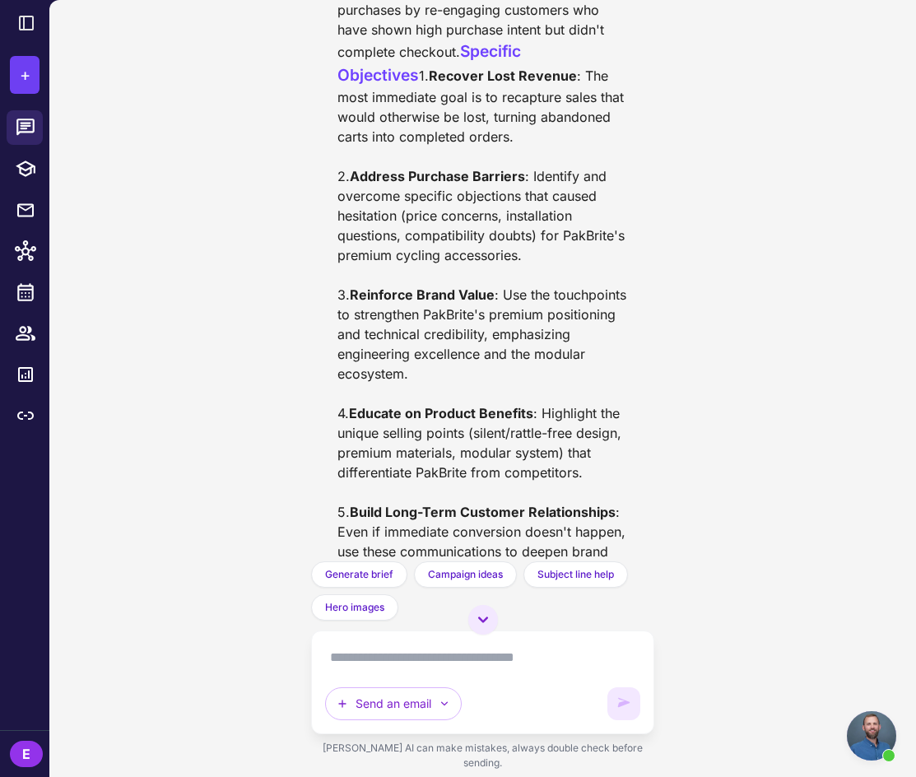
click at [408, 661] on textarea at bounding box center [482, 658] width 315 height 26
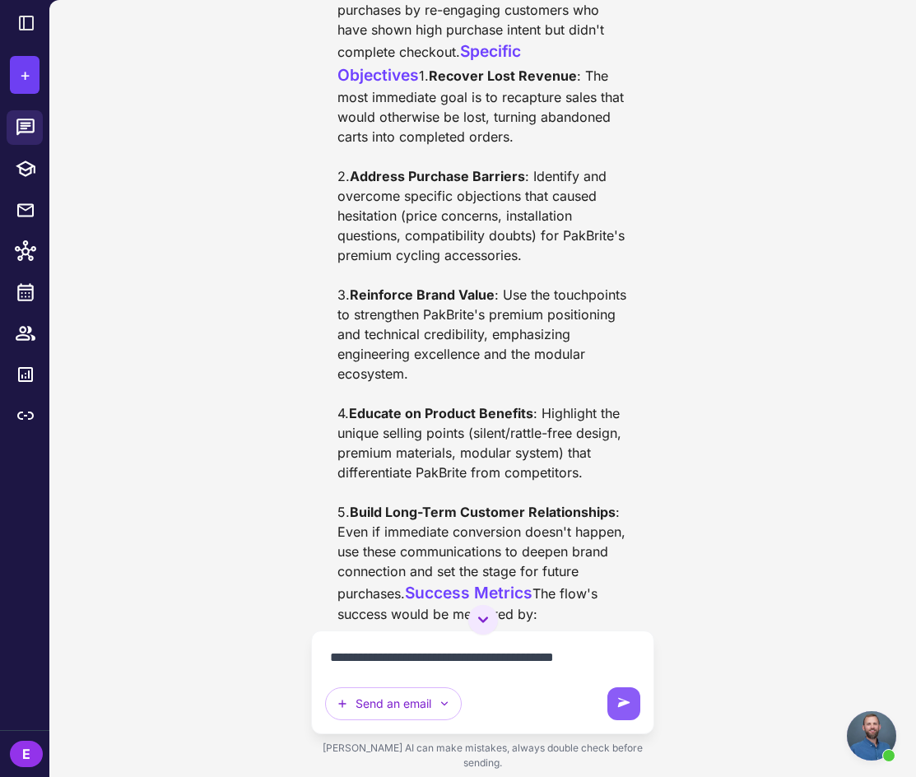
type textarea "**********"
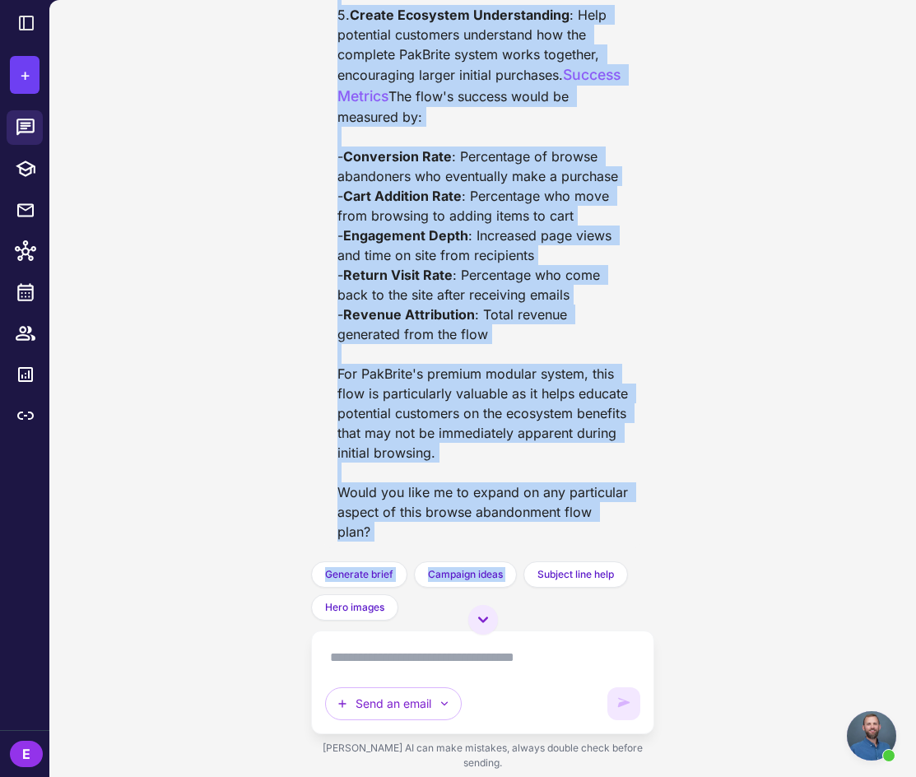
scroll to position [8764, 0]
drag, startPoint x: 333, startPoint y: 239, endPoint x: 613, endPoint y: 122, distance: 304.1
copy div "1. Move Browsers to Buyers : Guide interested visitors further down the purchas…"
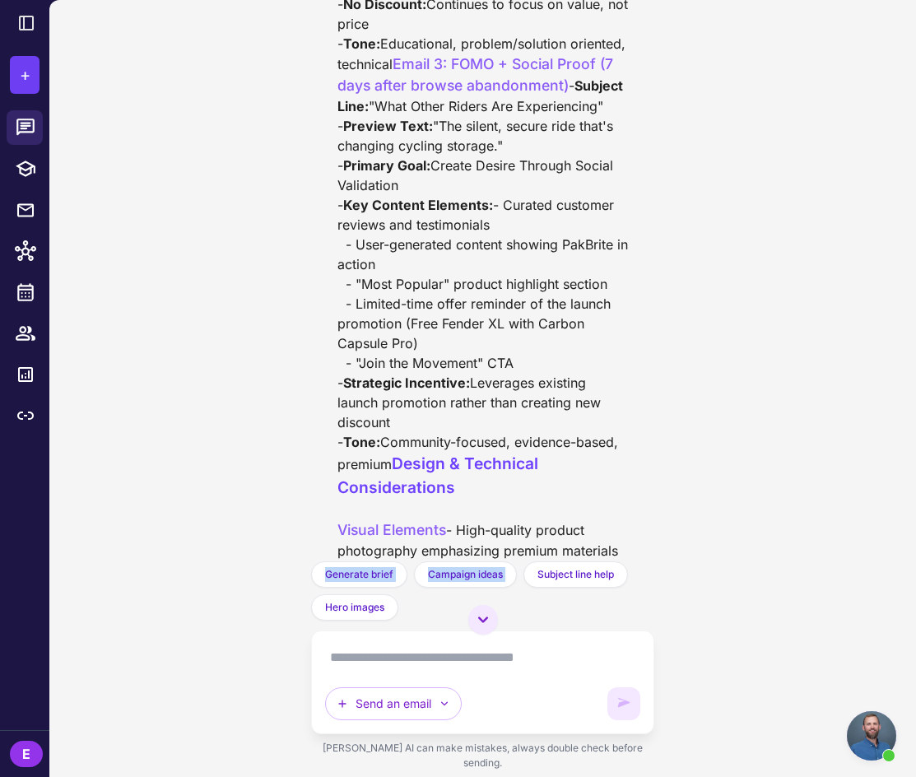
scroll to position [6039, 0]
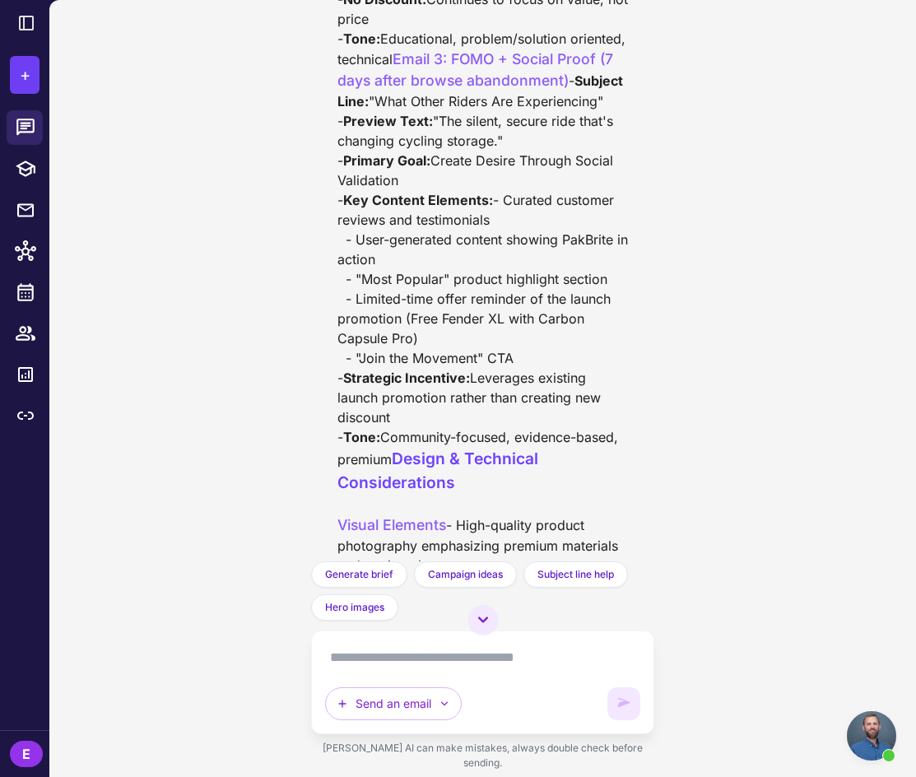
drag, startPoint x: 395, startPoint y: 292, endPoint x: 555, endPoint y: 298, distance: 159.8
copy span "Educational Deep-Dive"
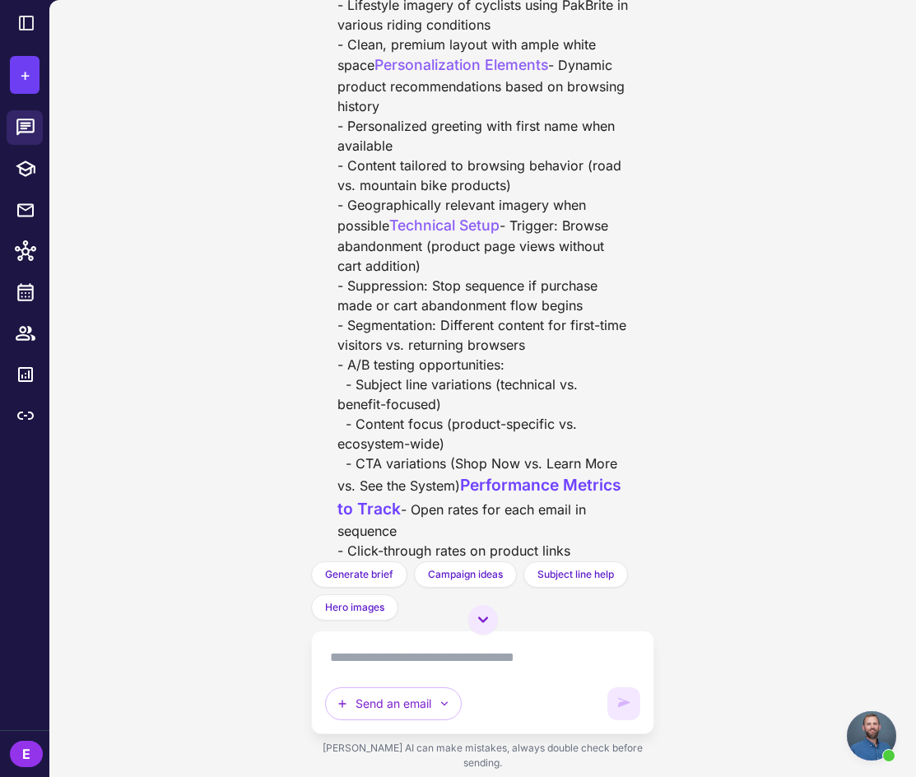
scroll to position [6659, 0]
drag, startPoint x: 396, startPoint y: 148, endPoint x: 538, endPoint y: 151, distance: 142.4
copy span "FOMO + Social Proof"
click at [452, 669] on textarea at bounding box center [482, 658] width 315 height 26
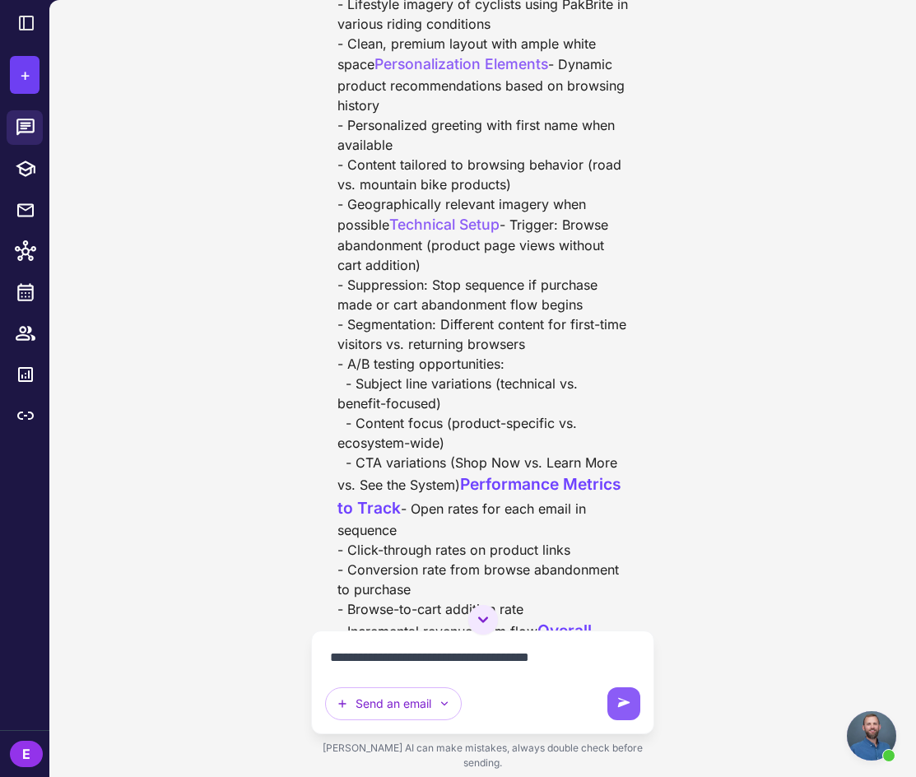
type textarea "**********"
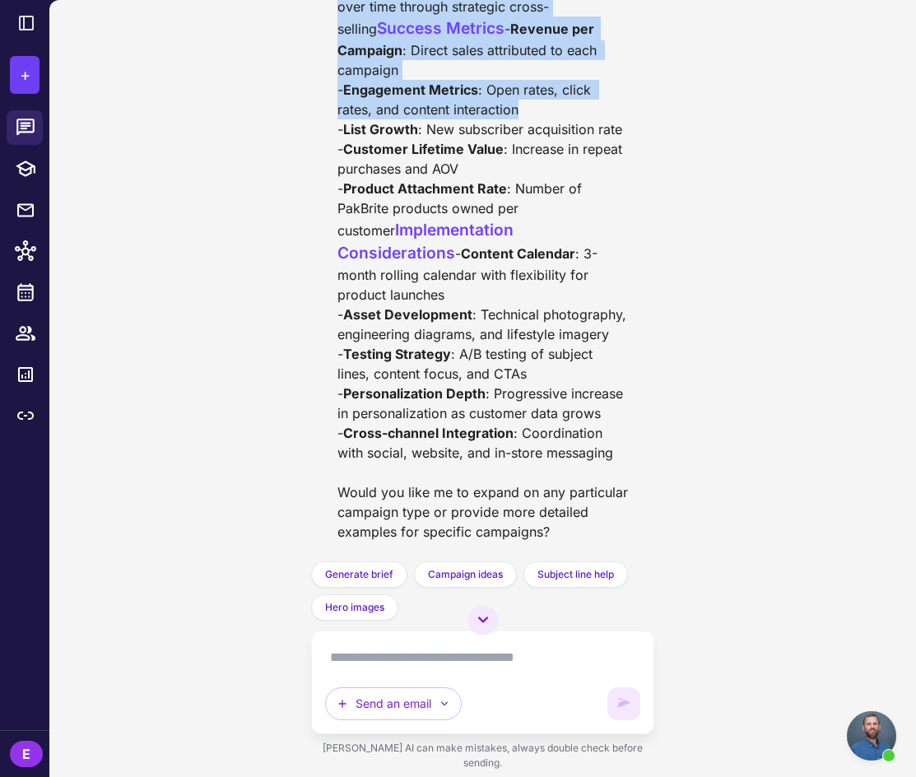
scroll to position [12757, 0]
drag, startPoint x: 331, startPoint y: 157, endPoint x: 659, endPoint y: 393, distance: 404.6
click at [659, 393] on div "Email Marketing Flow Creation [DATE] Lets generate our Abandoned cart/checkout …" at bounding box center [482, 388] width 867 height 777
copy div "1. Revenue Generation : Drive consistent, predictable revenue through strategic…"
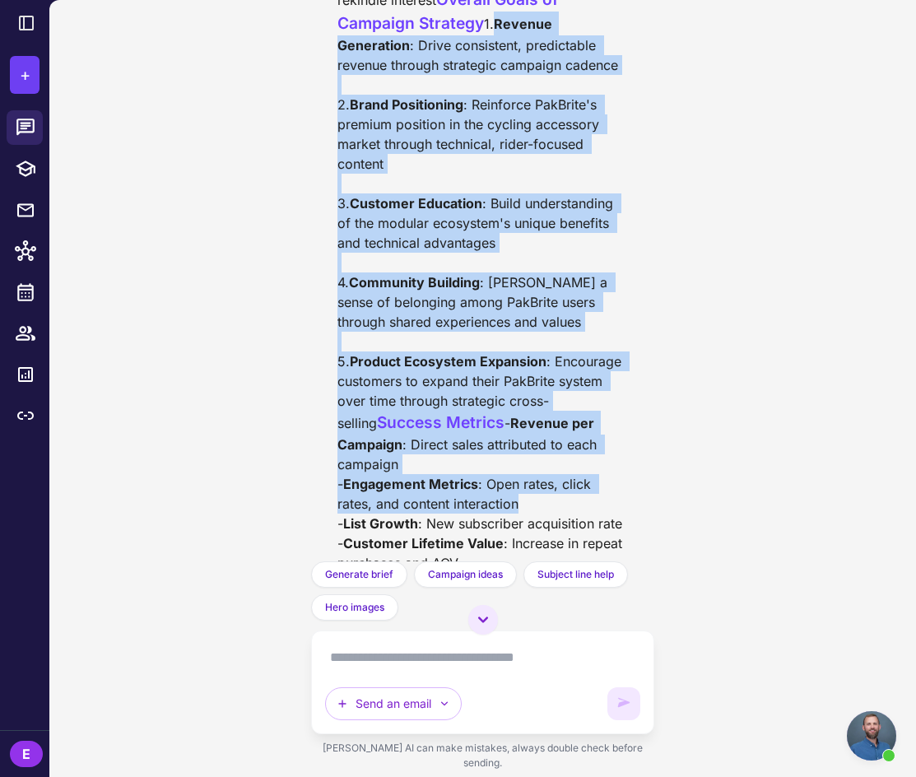
scroll to position [11352, 0]
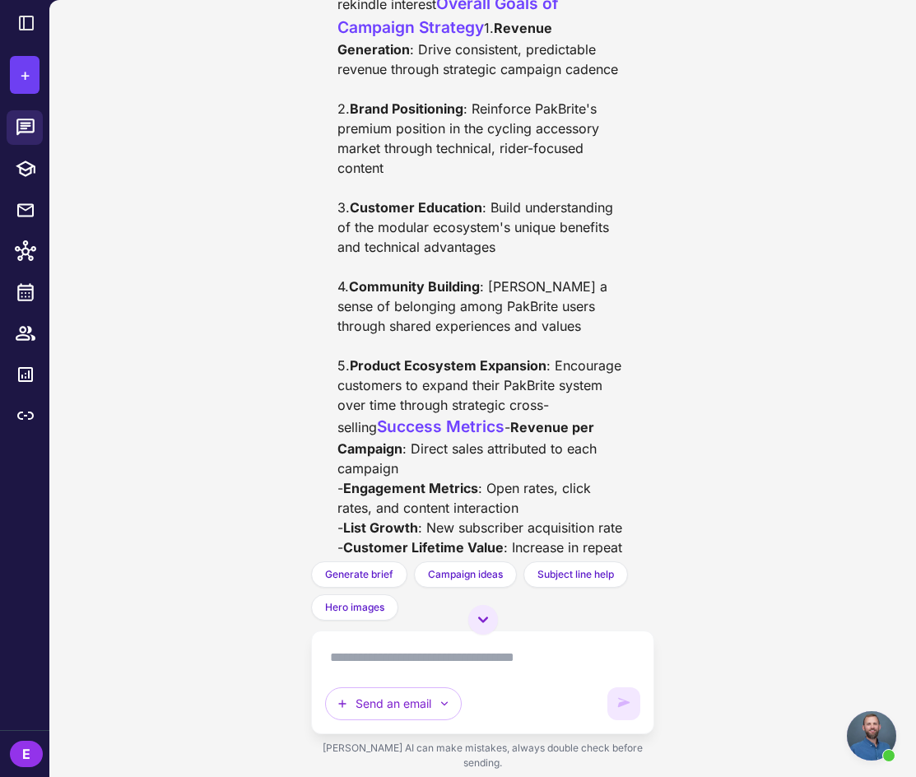
click at [434, 671] on textarea at bounding box center [482, 658] width 315 height 26
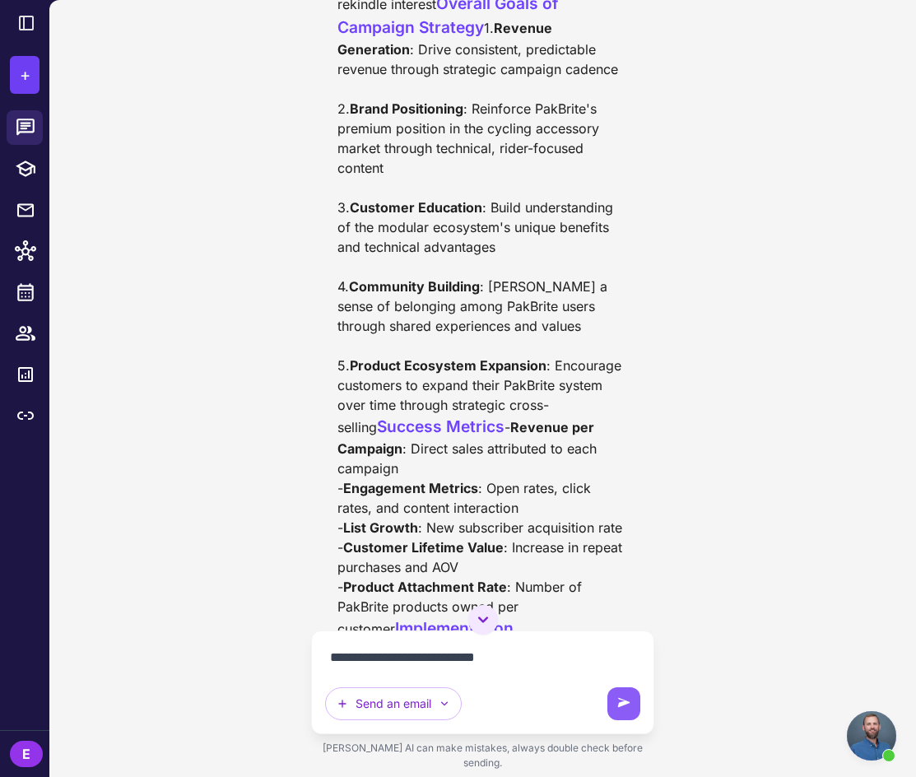
type textarea "**********"
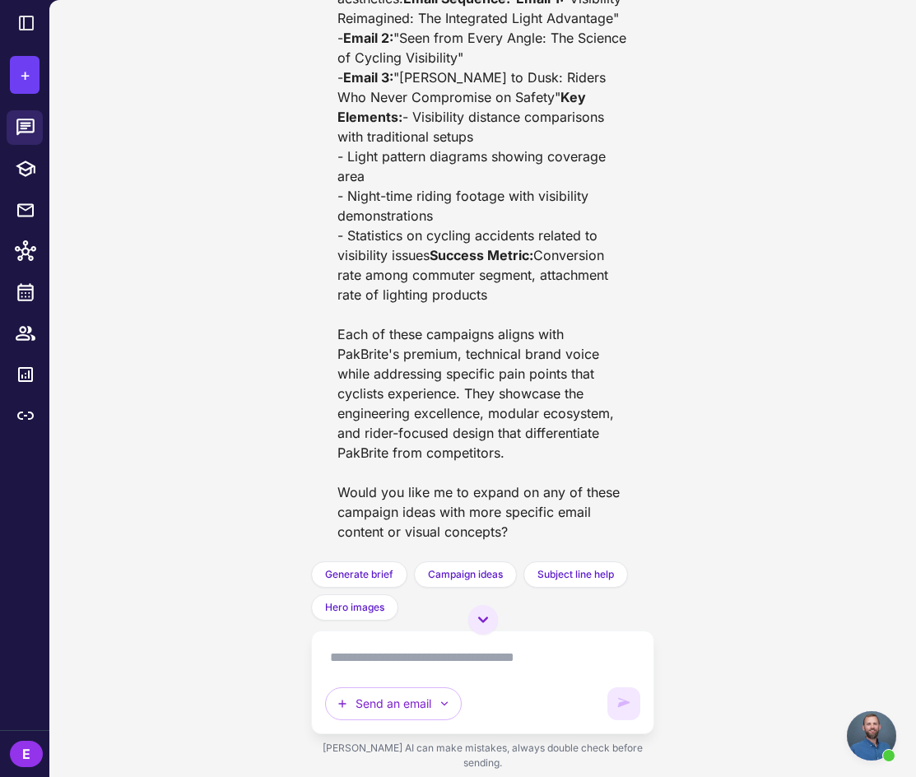
scroll to position [16873, 0]
